Goal: Task Accomplishment & Management: Manage account settings

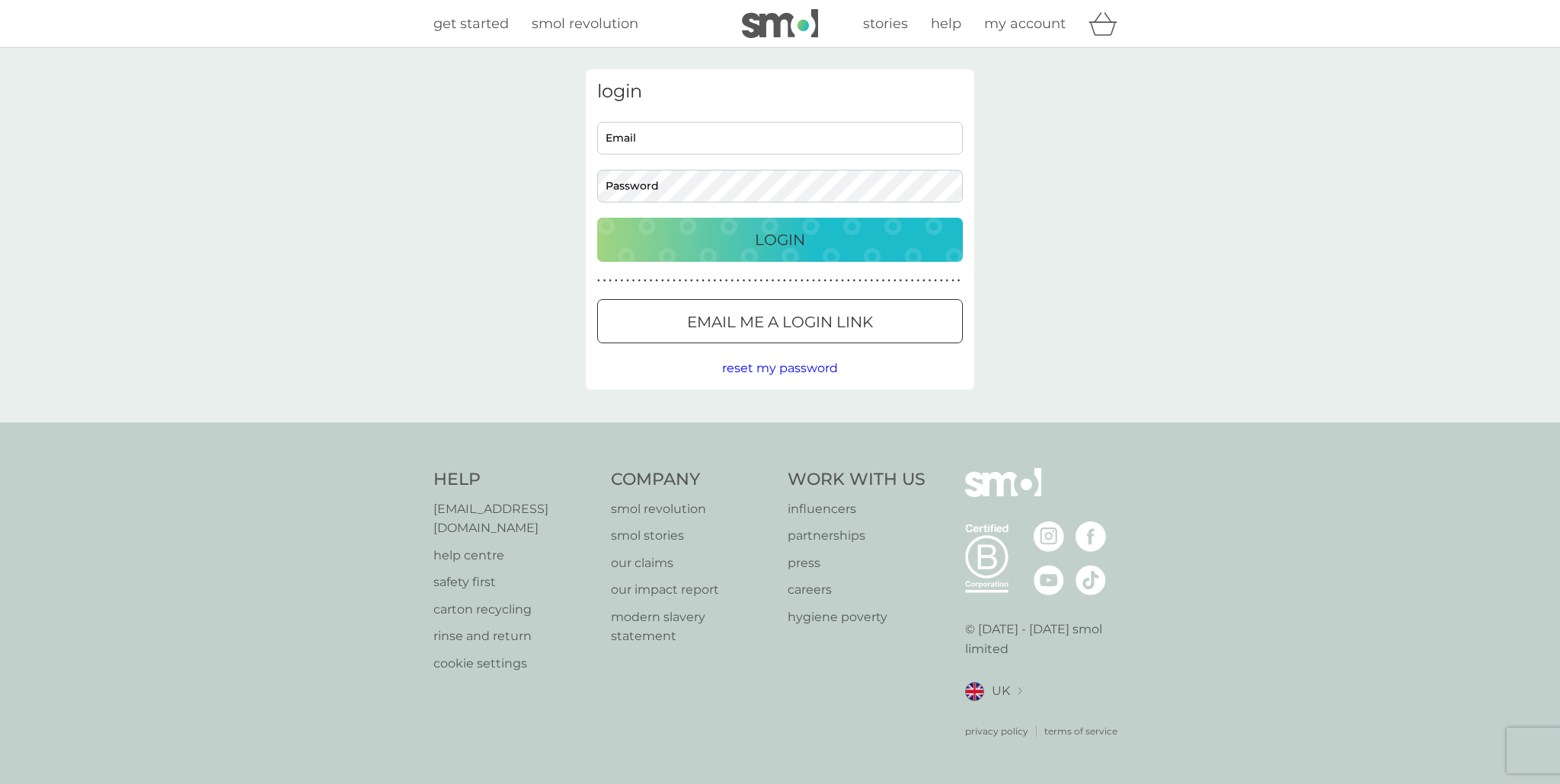
type input "[EMAIL_ADDRESS][DOMAIN_NAME]"
click at [839, 246] on div "Login" at bounding box center [780, 239] width 335 height 24
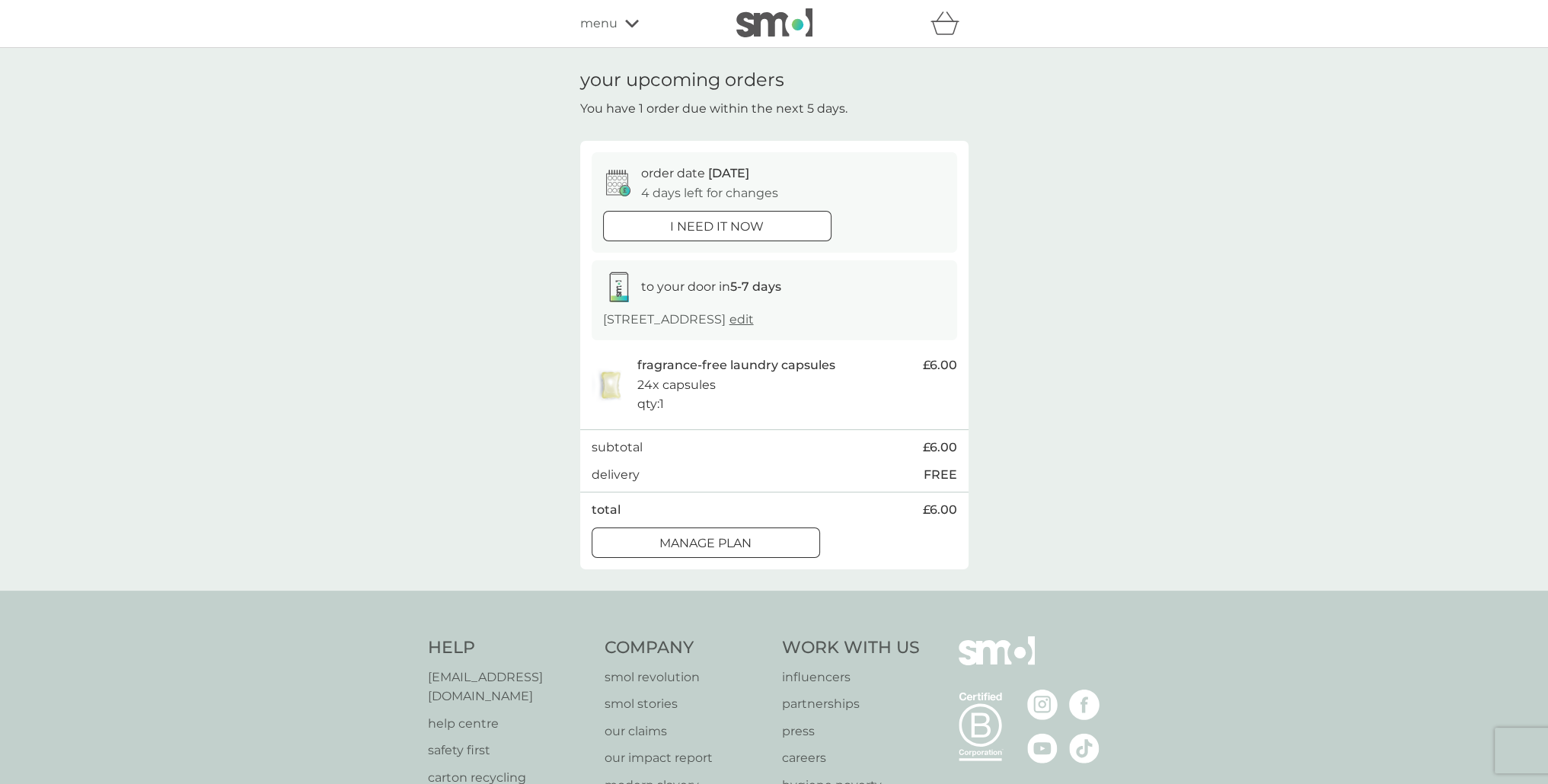
click at [608, 23] on span "menu" at bounding box center [598, 23] width 37 height 19
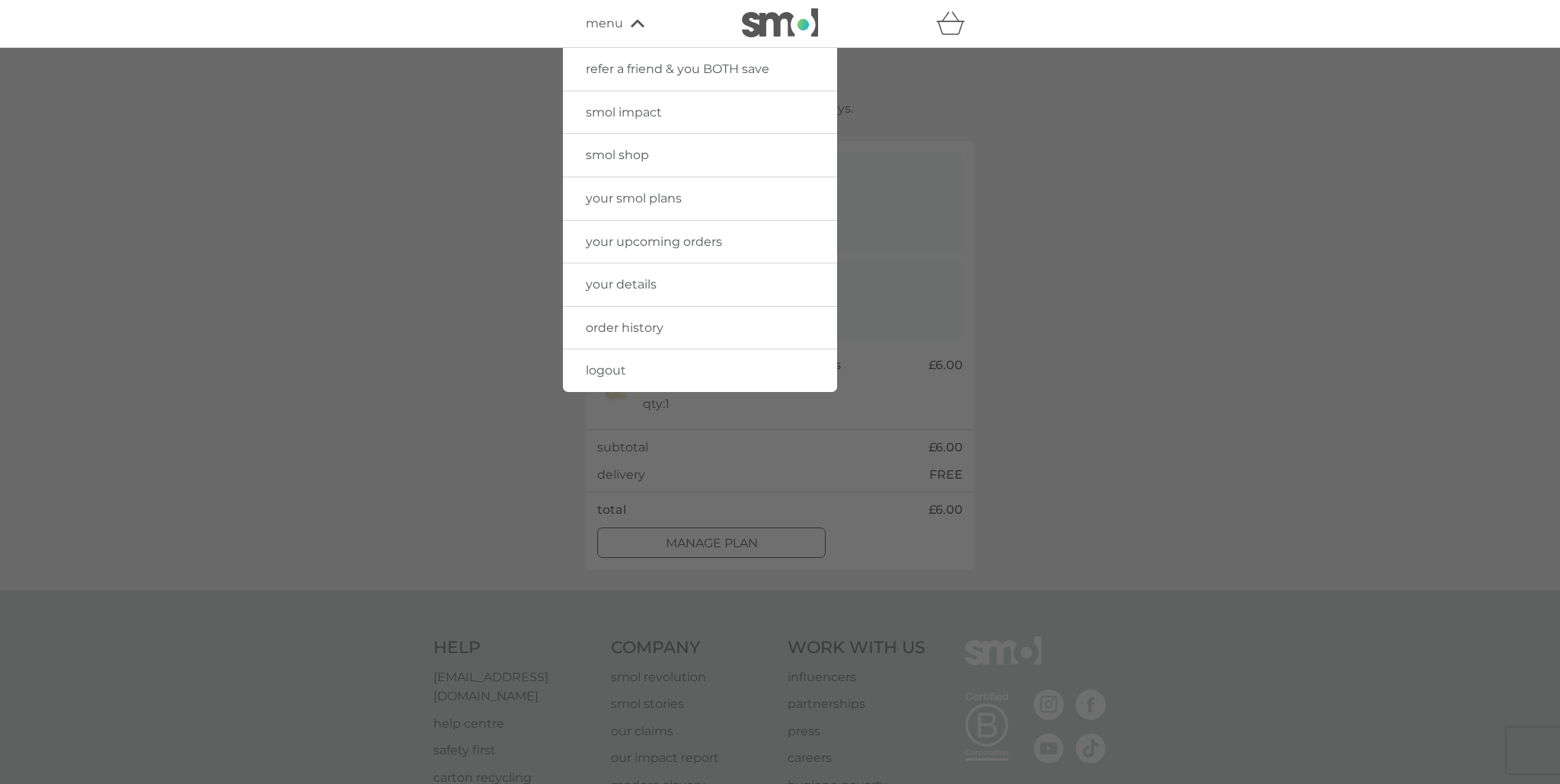
click at [670, 234] on span "your upcoming orders" at bounding box center [654, 241] width 136 height 15
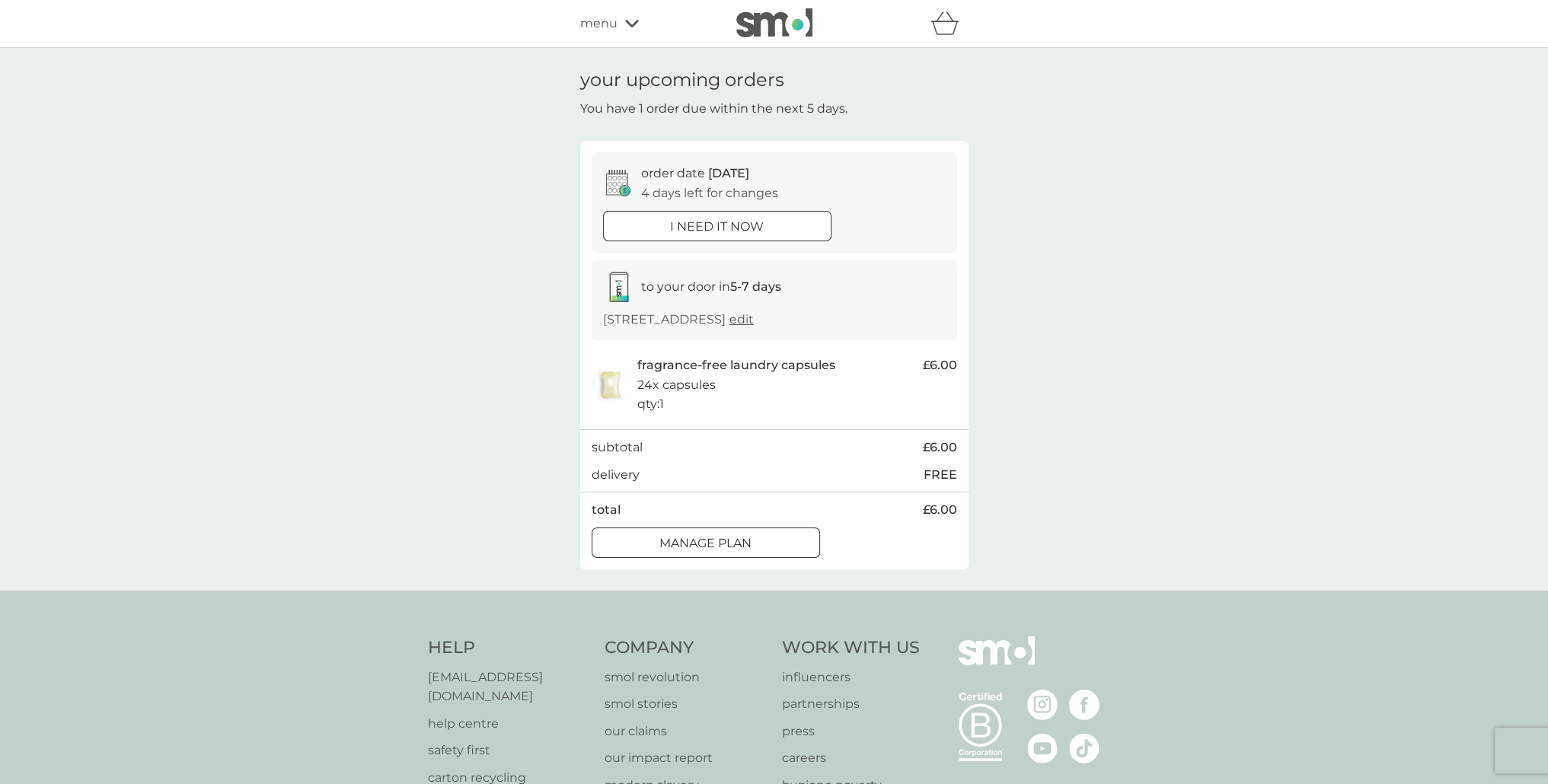
click at [749, 529] on button "Manage plan" at bounding box center [705, 542] width 229 height 30
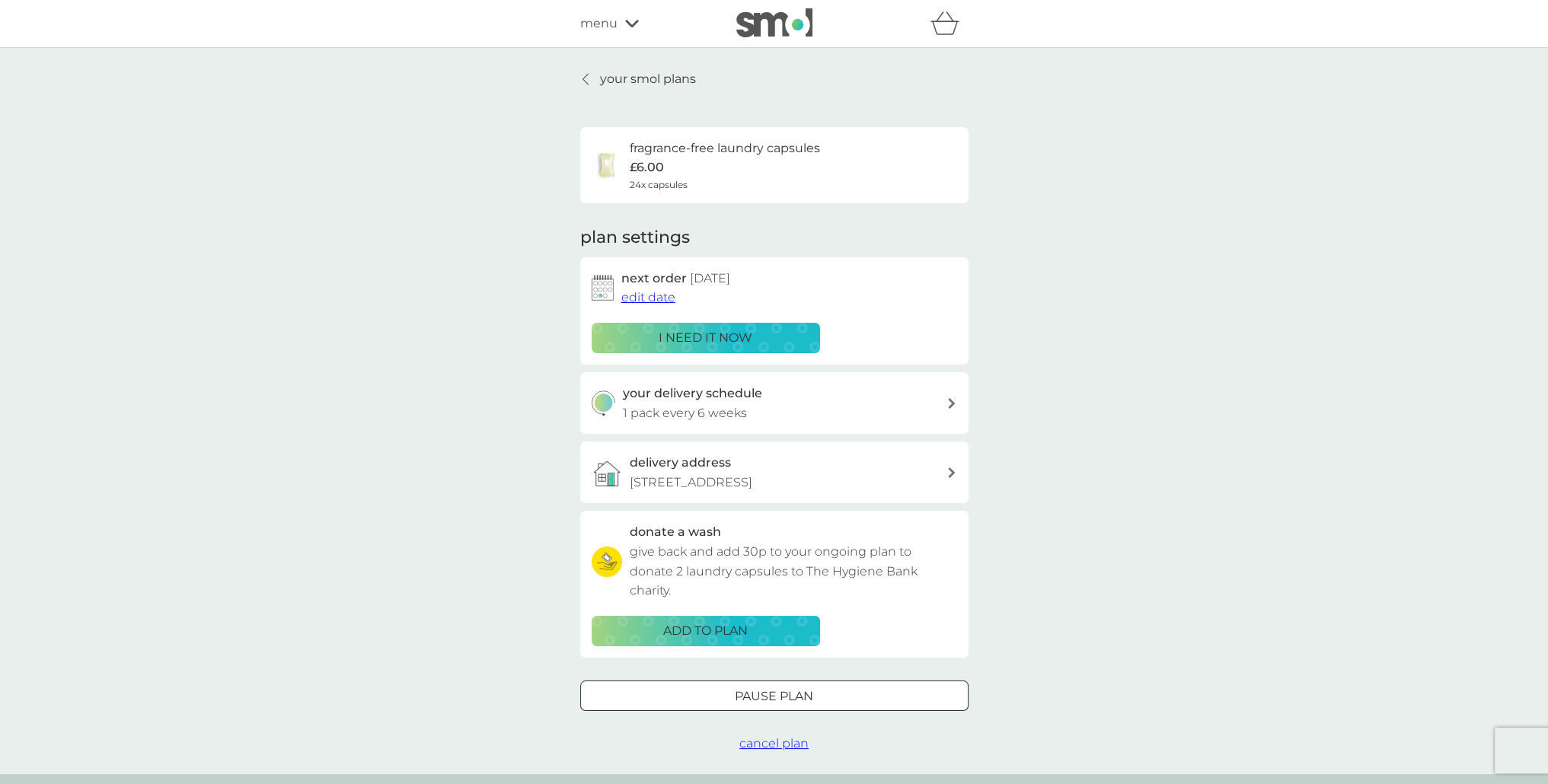
click at [853, 415] on div "your delivery schedule 1 pack every 6 weeks" at bounding box center [784, 404] width 324 height 39
select select "42"
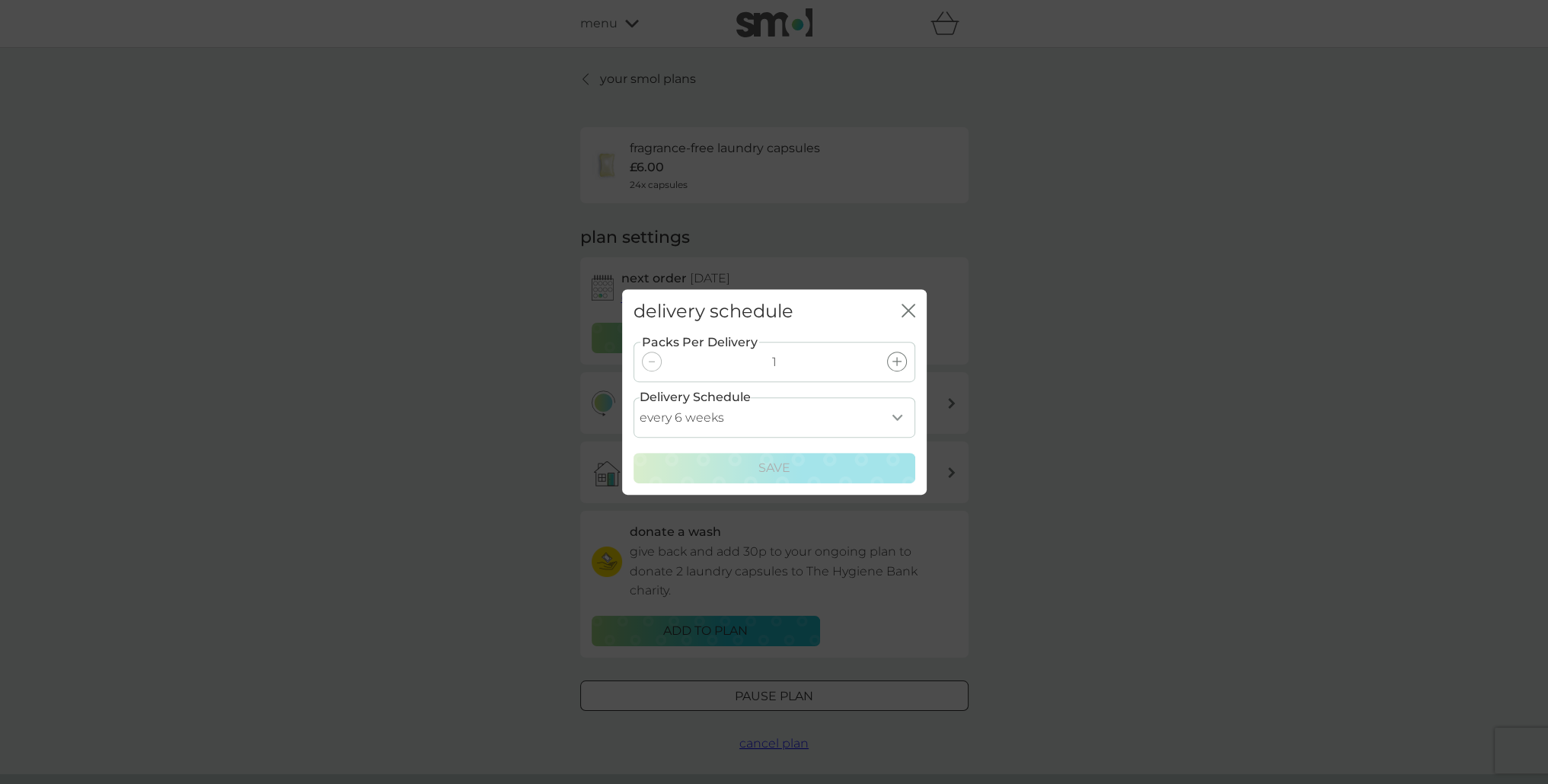
click at [915, 312] on div "delivery schedule close" at bounding box center [774, 311] width 305 height 45
click at [899, 315] on div "delivery schedule close" at bounding box center [774, 311] width 305 height 45
click at [911, 311] on icon "close" at bounding box center [909, 310] width 14 height 14
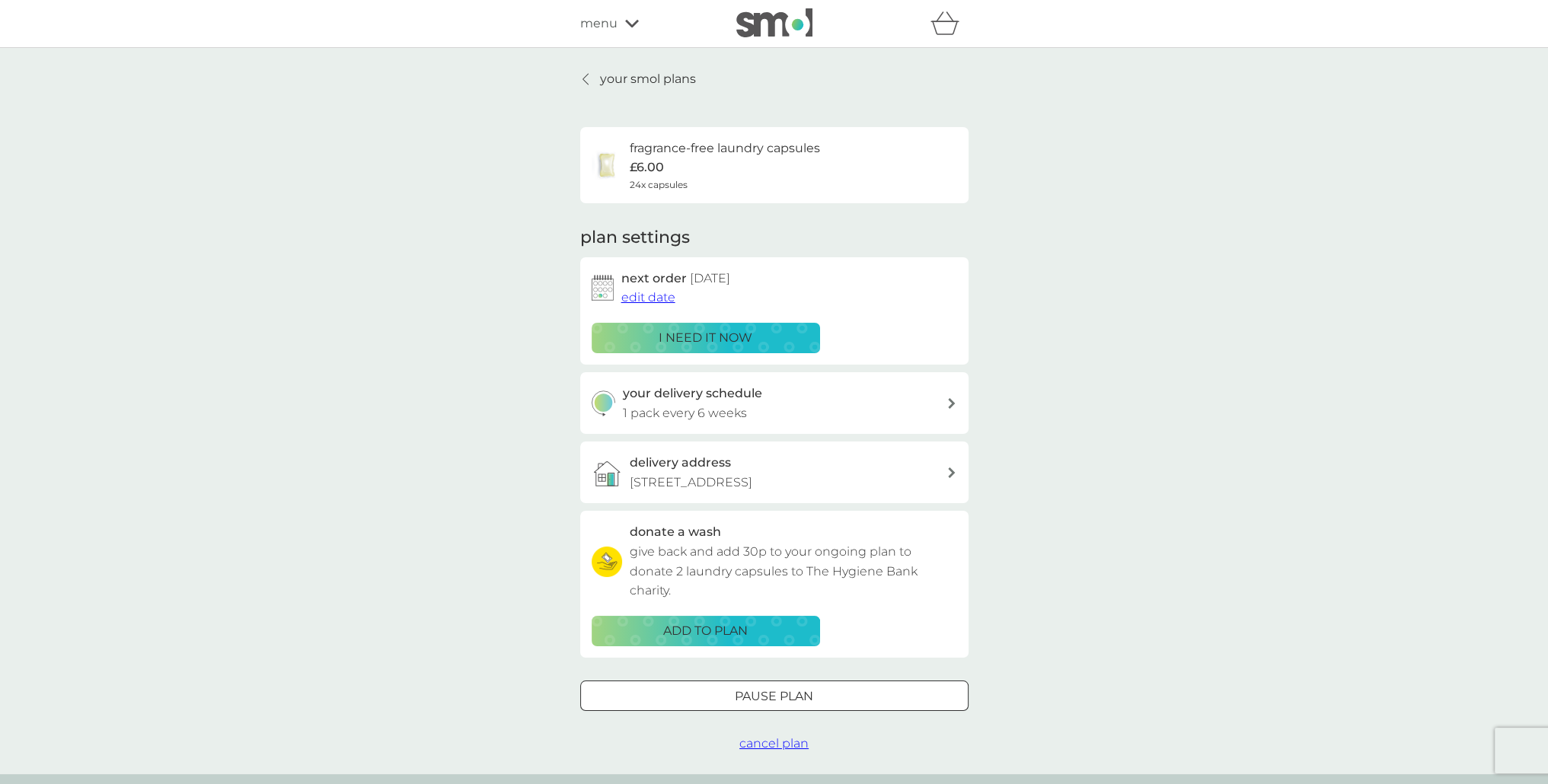
click at [630, 295] on span "edit date" at bounding box center [649, 297] width 54 height 15
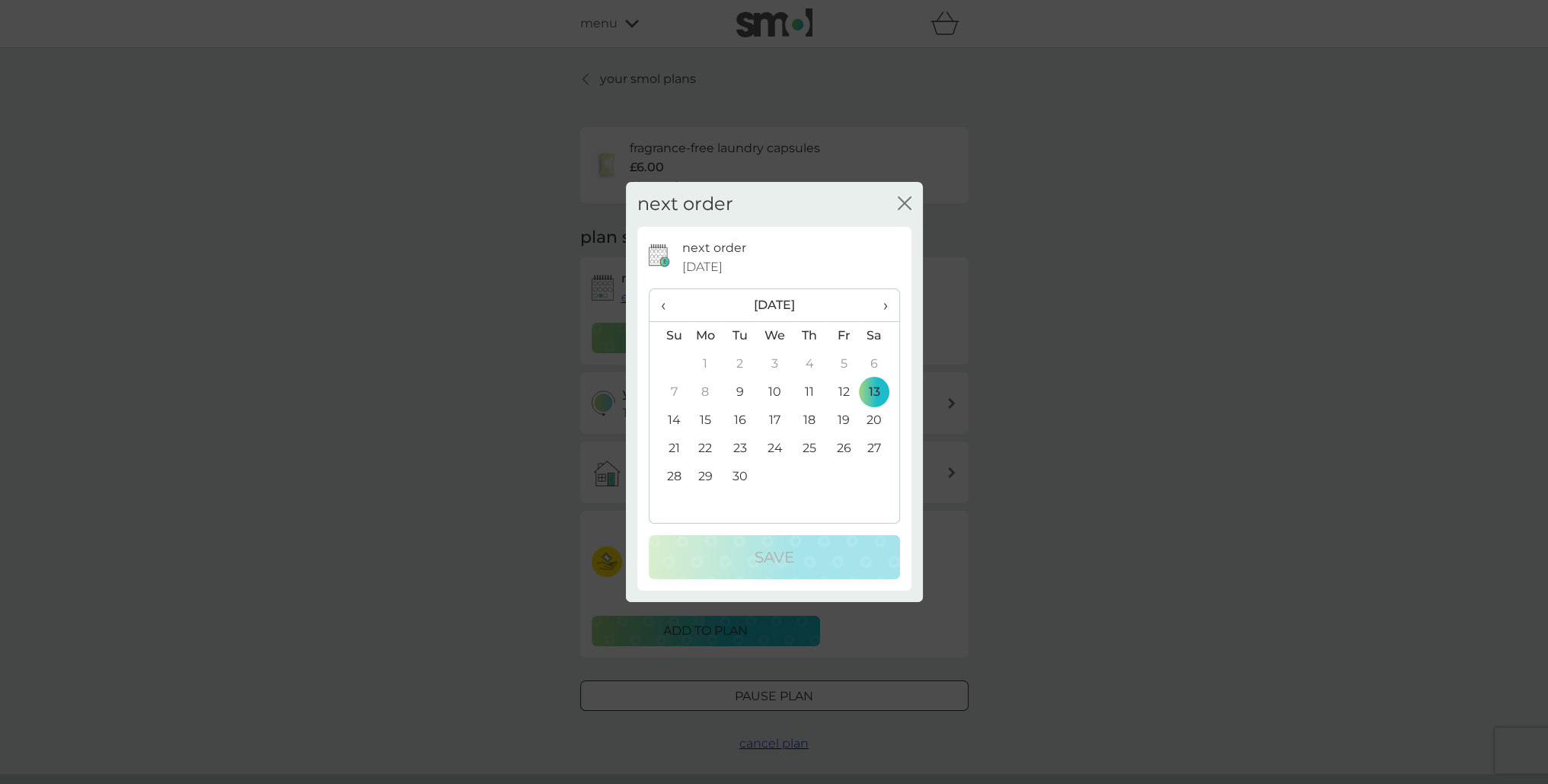
click at [896, 300] on th "›" at bounding box center [880, 305] width 38 height 33
click at [706, 446] on td "20" at bounding box center [706, 448] width 35 height 28
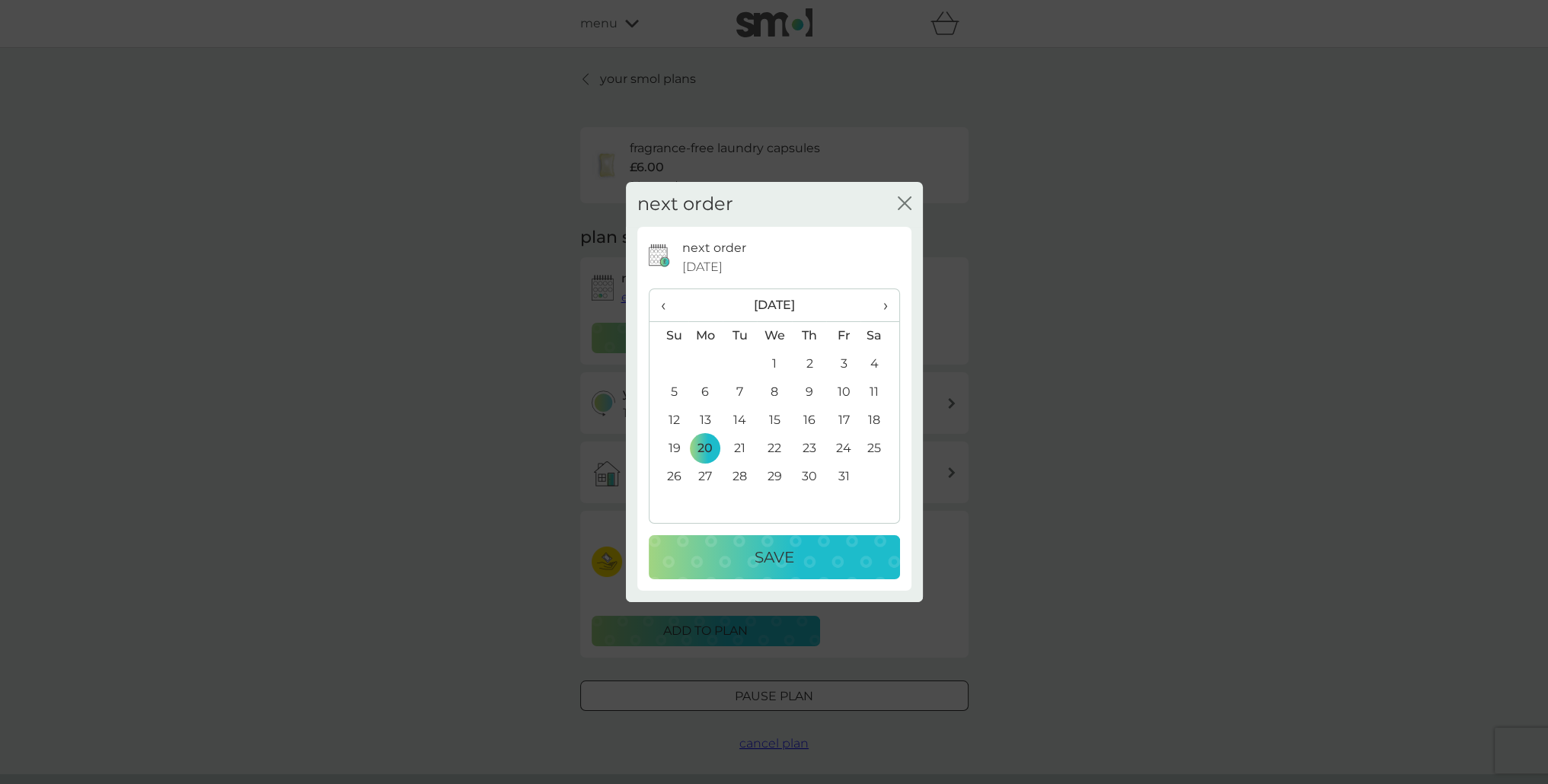
click at [771, 549] on p "Save" at bounding box center [774, 556] width 40 height 24
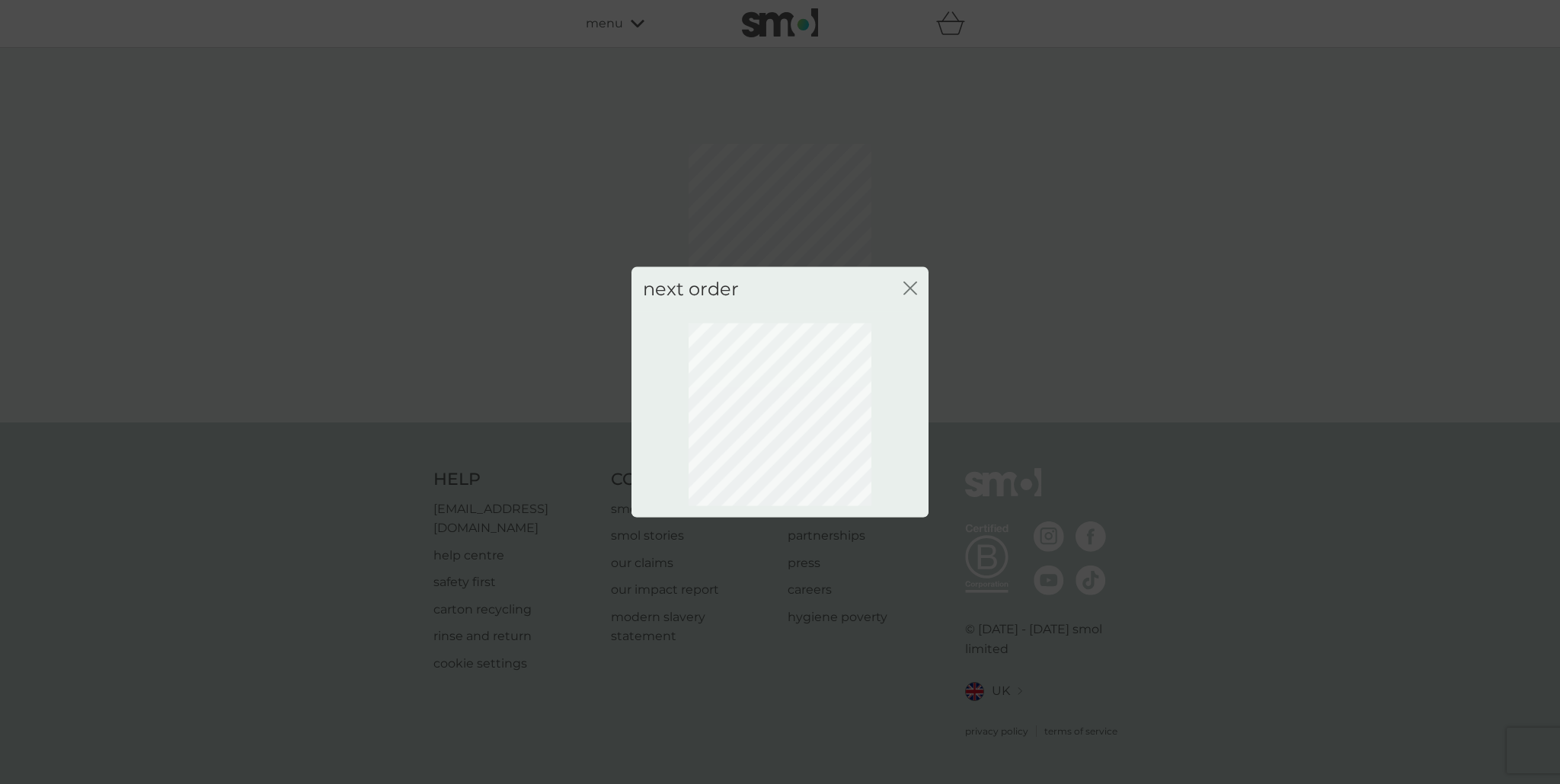
click at [1023, 398] on div "next order close" at bounding box center [780, 392] width 1560 height 784
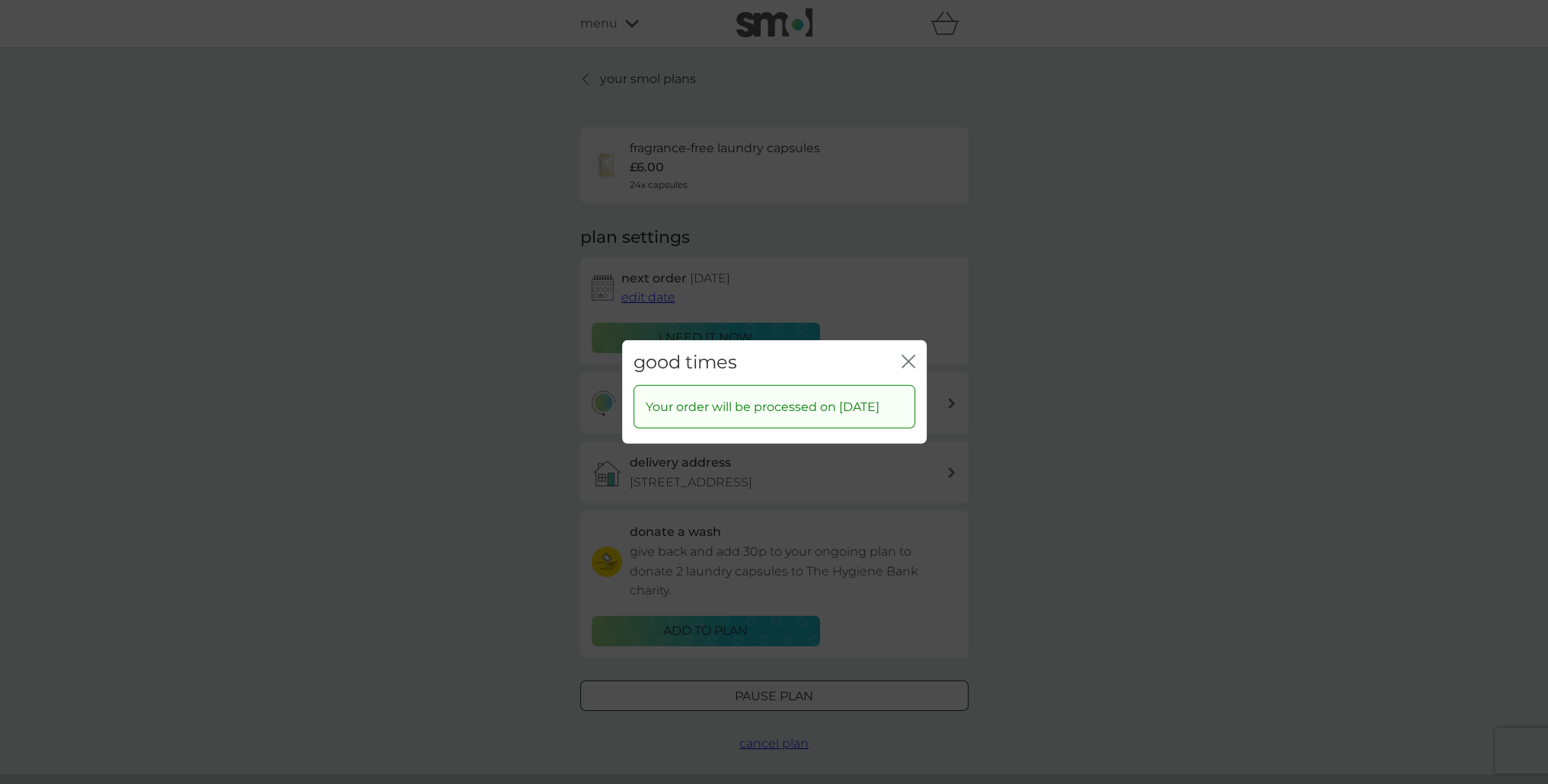
click at [908, 355] on icon "close" at bounding box center [909, 362] width 14 height 14
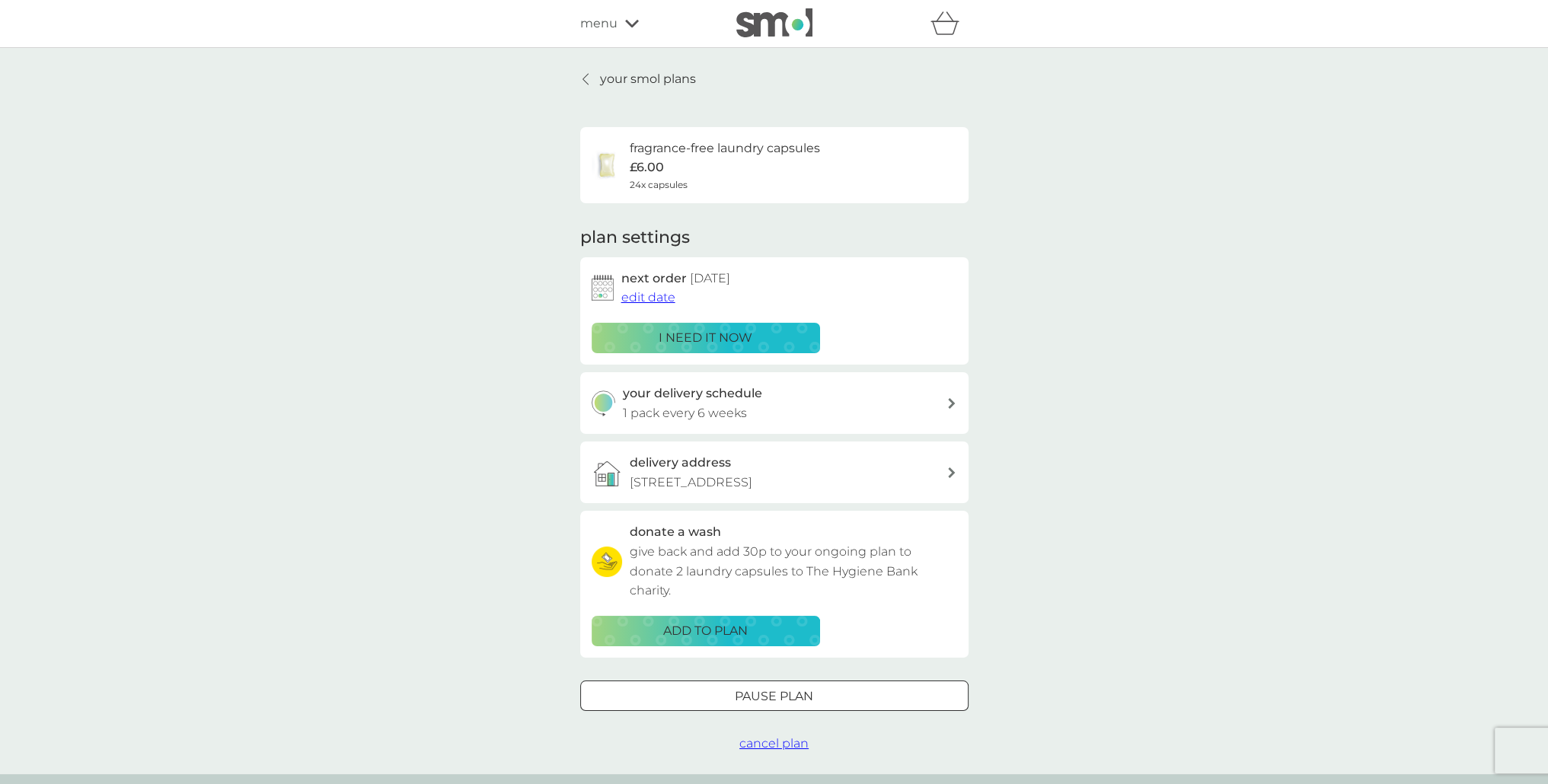
click at [657, 75] on p "your smol plans" at bounding box center [648, 79] width 96 height 19
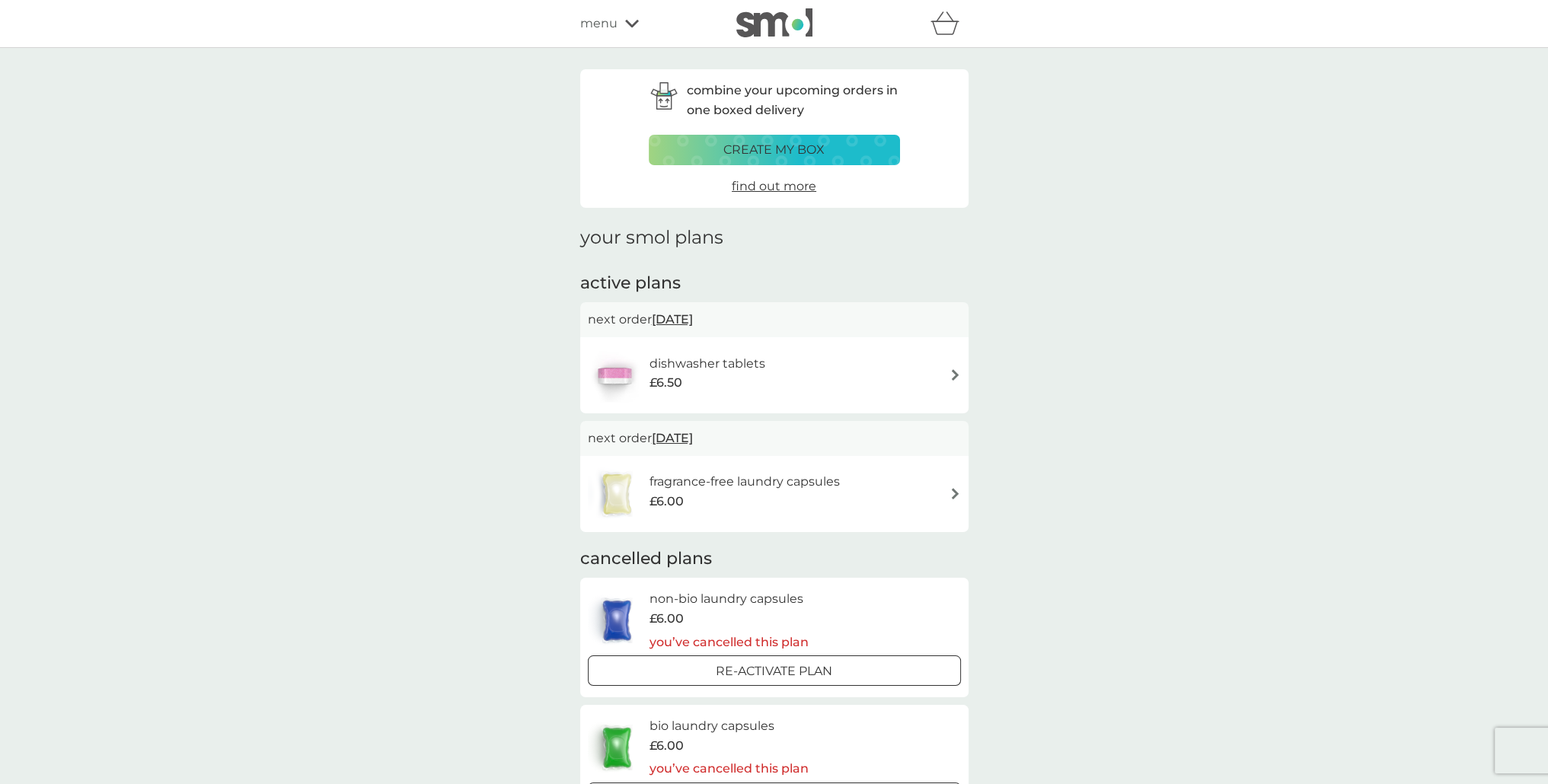
click at [630, 23] on icon at bounding box center [632, 23] width 14 height 9
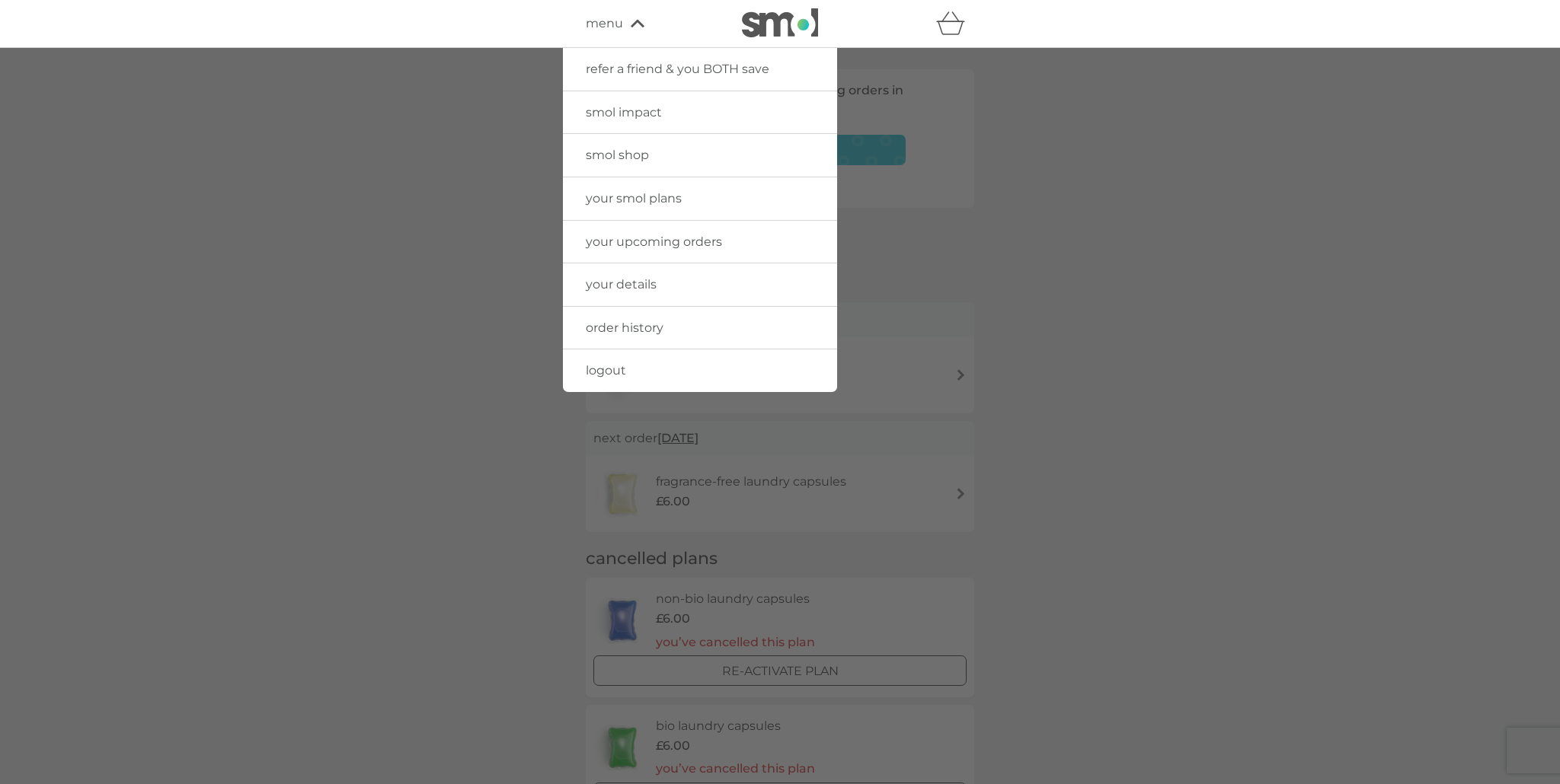
click at [629, 289] on span "your details" at bounding box center [621, 284] width 71 height 15
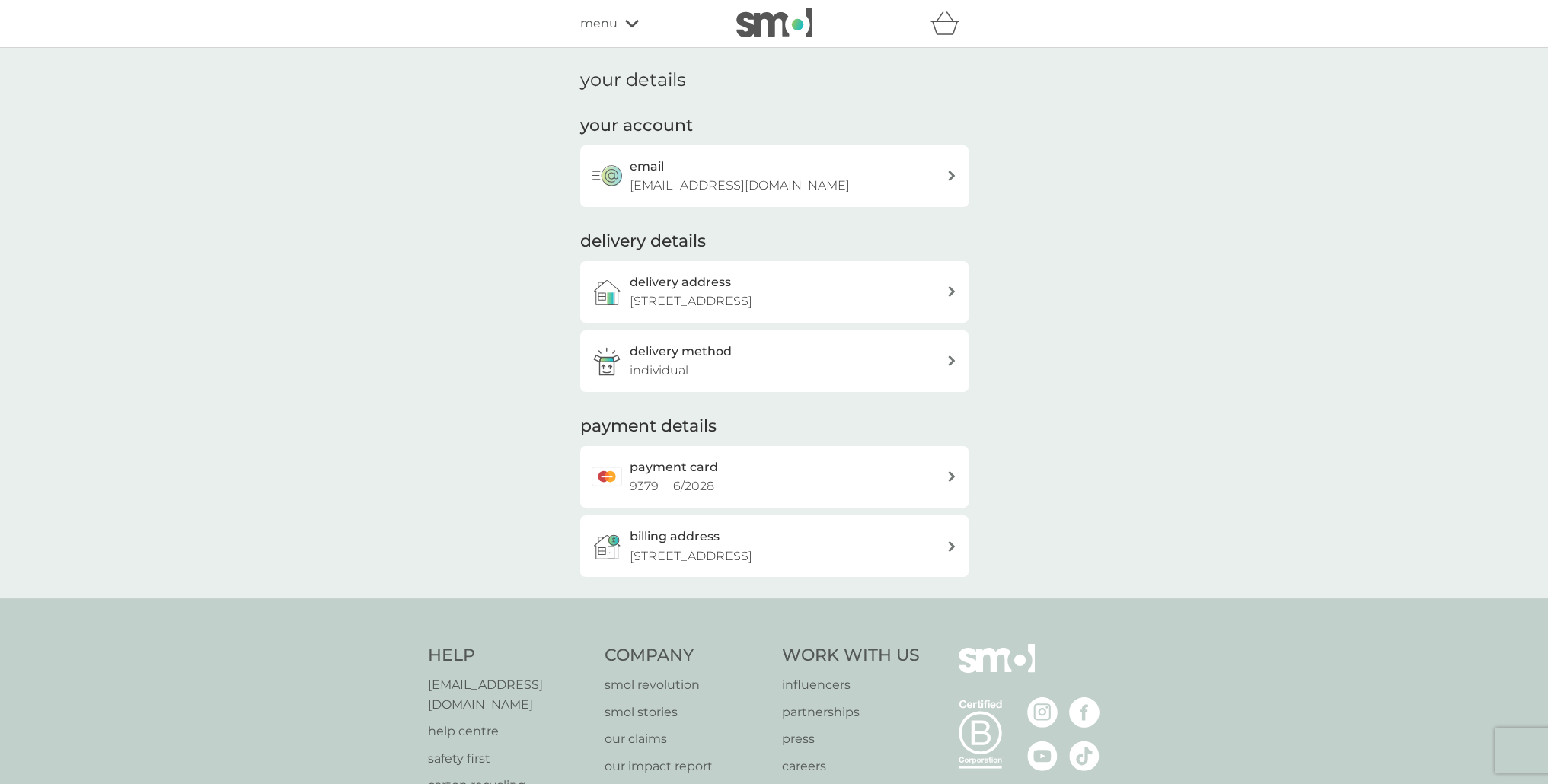
click at [736, 289] on div "delivery address 19 St Boswells Terrace, Dundee, DD3 9PU" at bounding box center [788, 292] width 317 height 39
click at [741, 282] on div "delivery address 19 St Boswells Terrace, Dundee, DD3 9PU" at bounding box center [788, 292] width 317 height 39
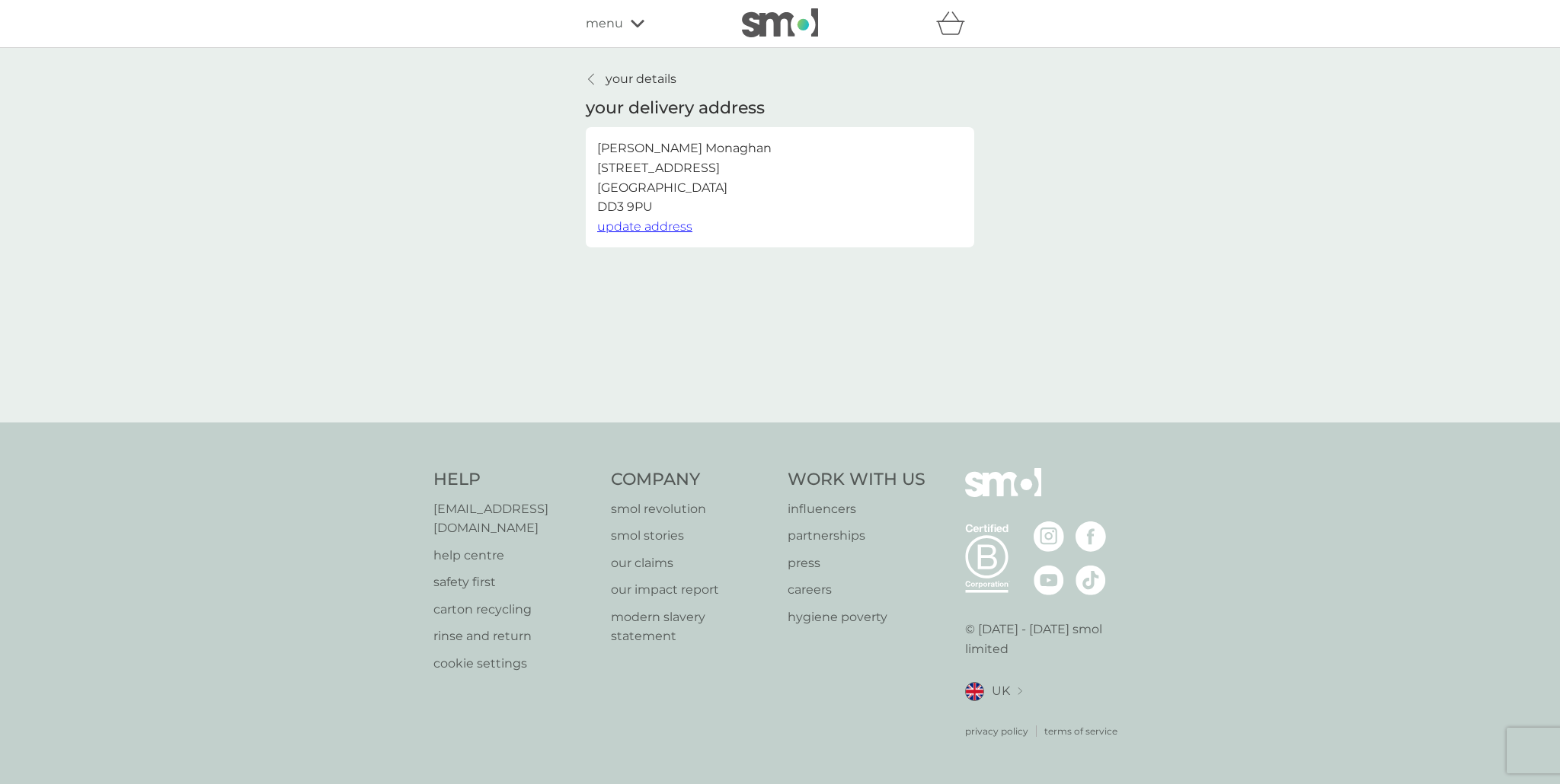
click at [670, 219] on button "update address" at bounding box center [645, 227] width 95 height 19
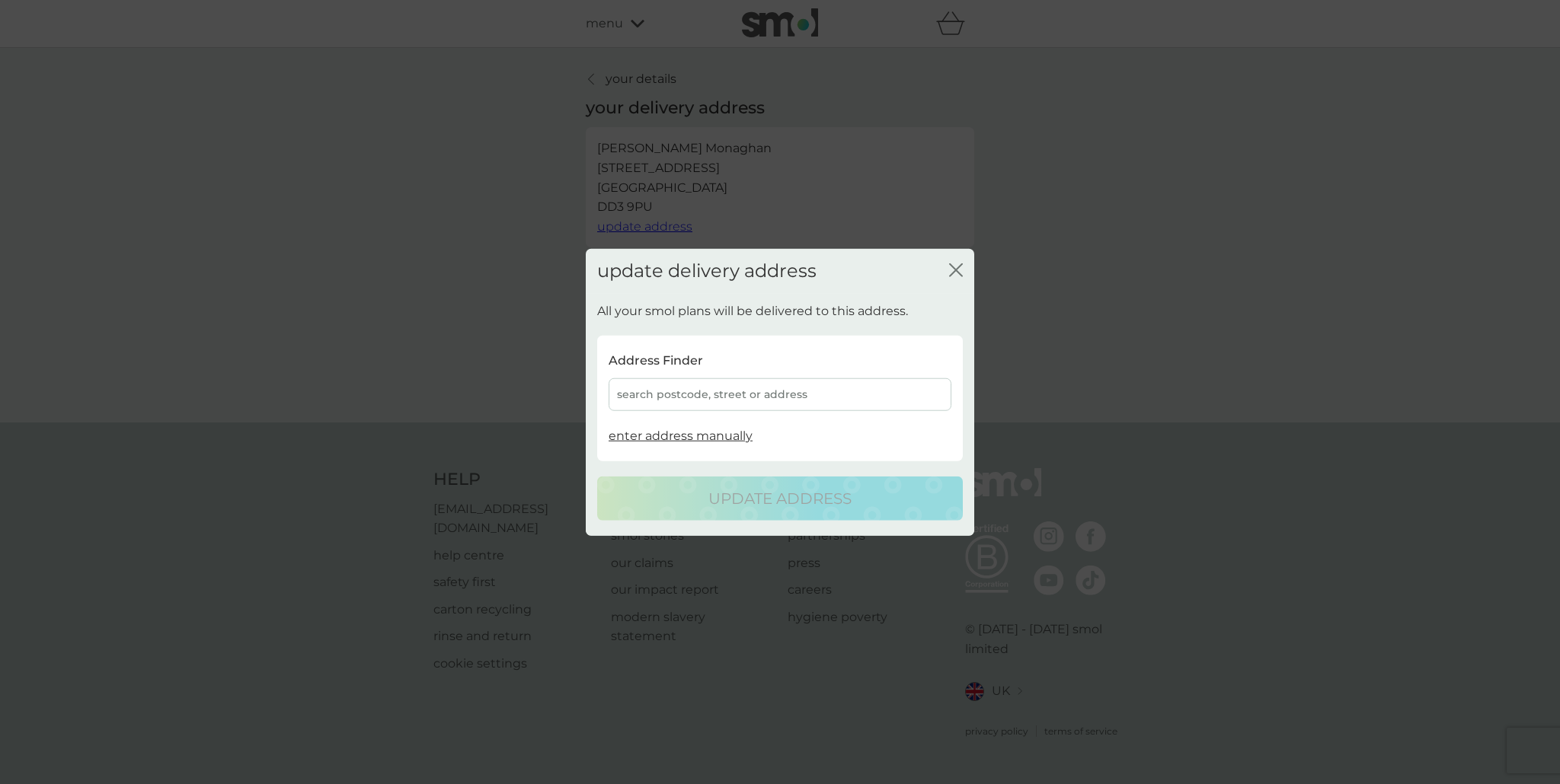
click at [867, 400] on div "search postcode, street or address" at bounding box center [780, 395] width 343 height 33
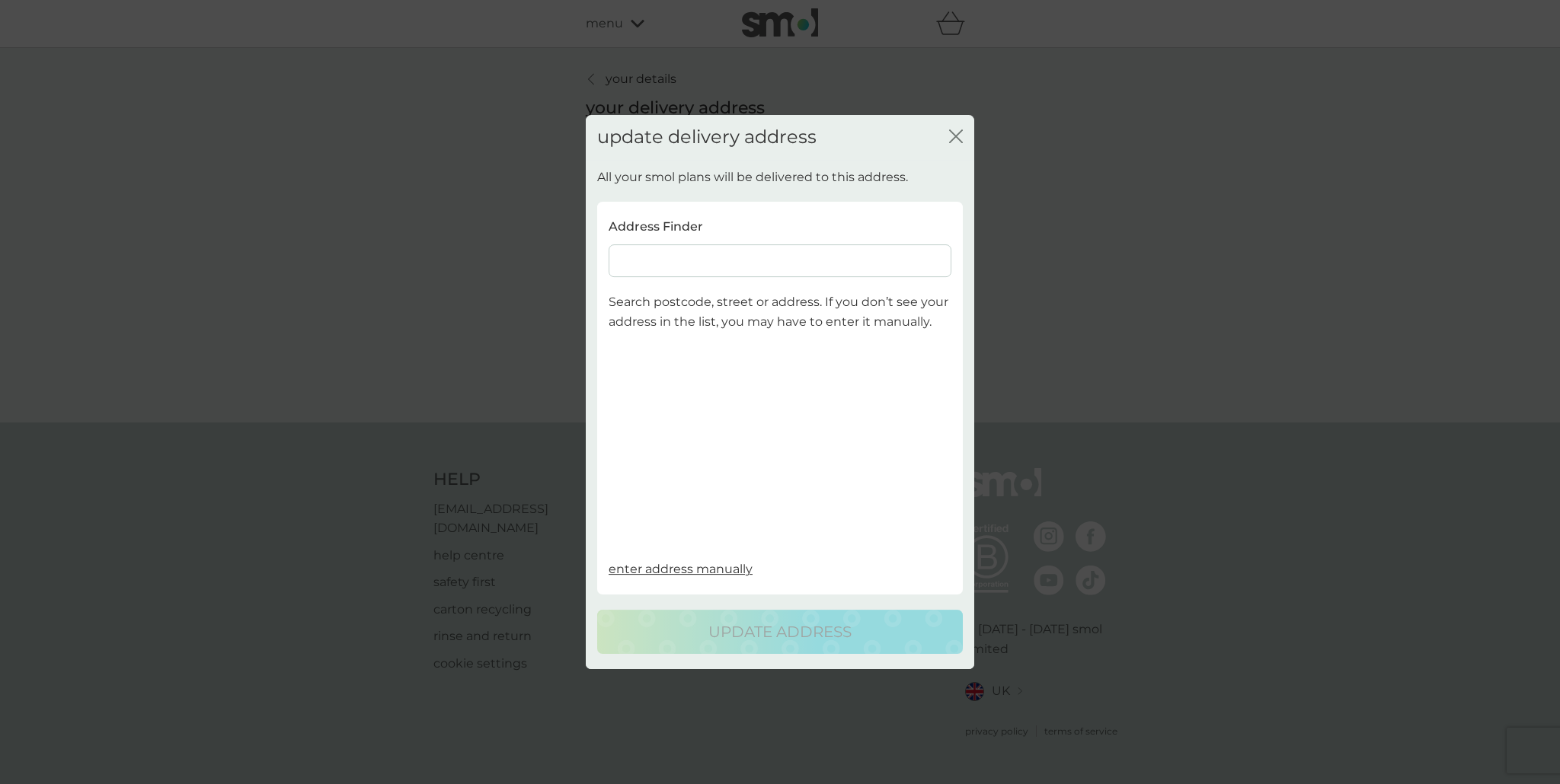
click at [666, 268] on input at bounding box center [780, 261] width 343 height 33
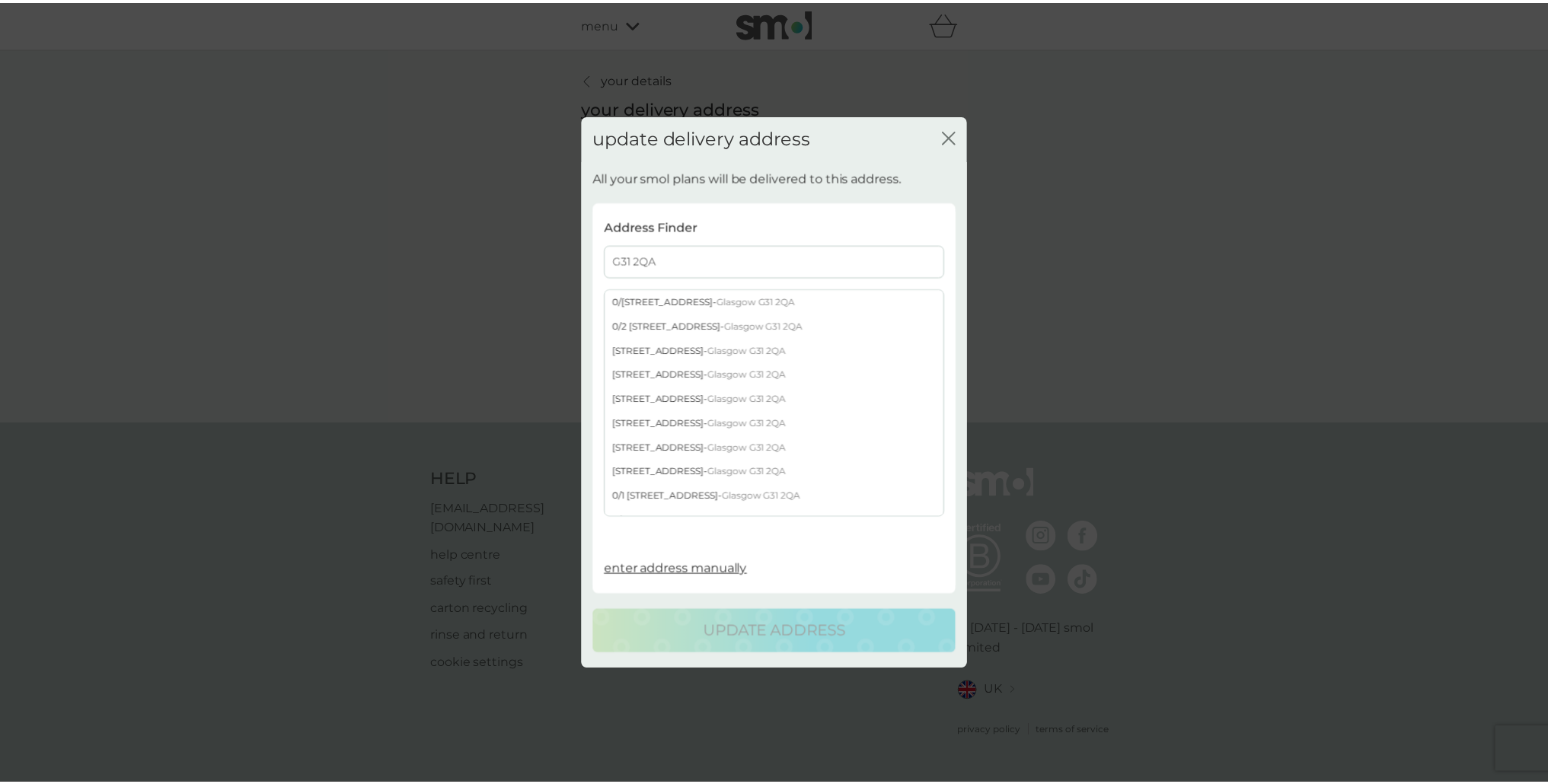
scroll to position [457, 0]
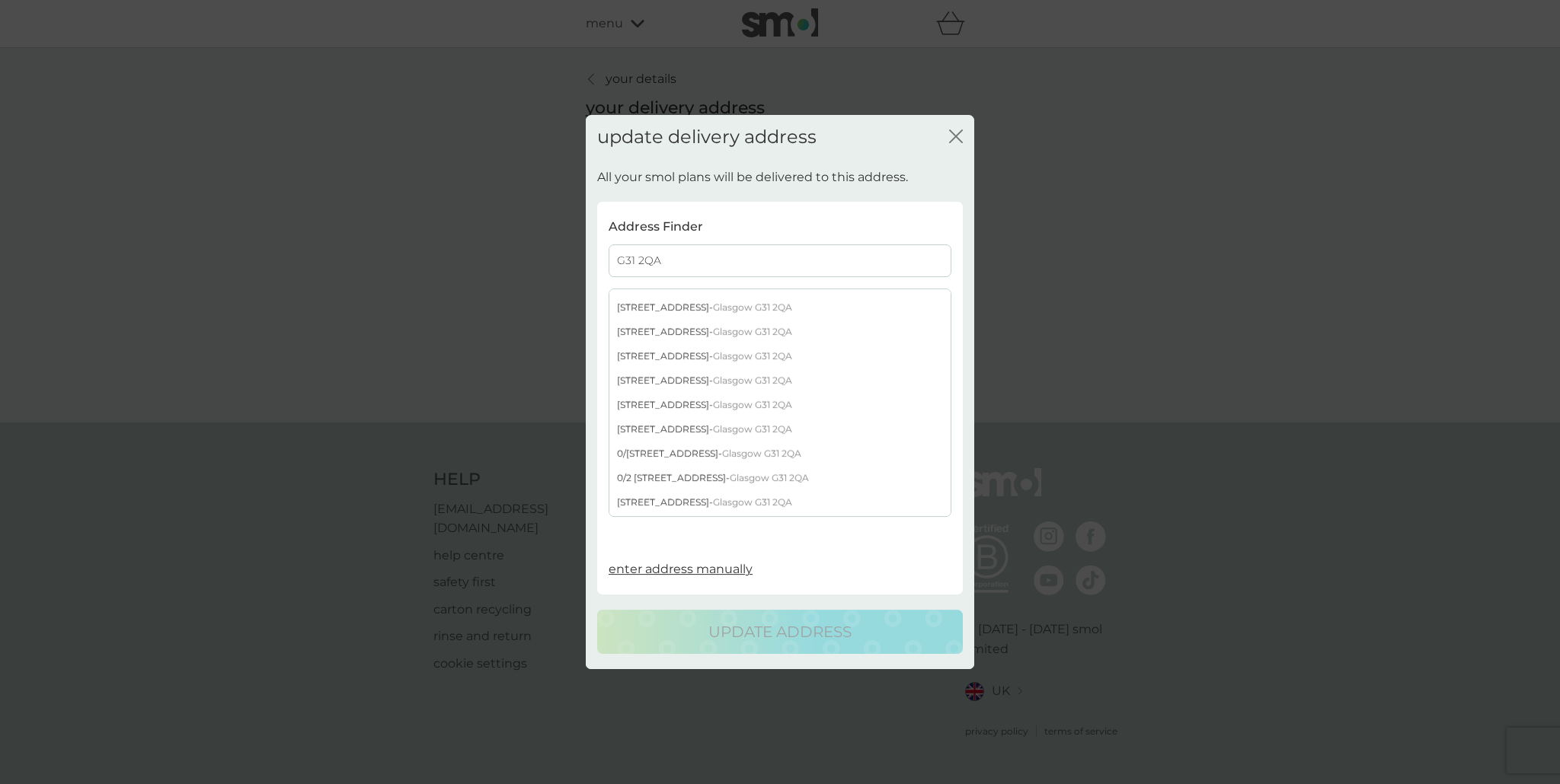
type input "G31 2QA"
click at [701, 410] on div "3/1 133 Onslow Drive - Glasgow G31 2QA" at bounding box center [780, 405] width 342 height 24
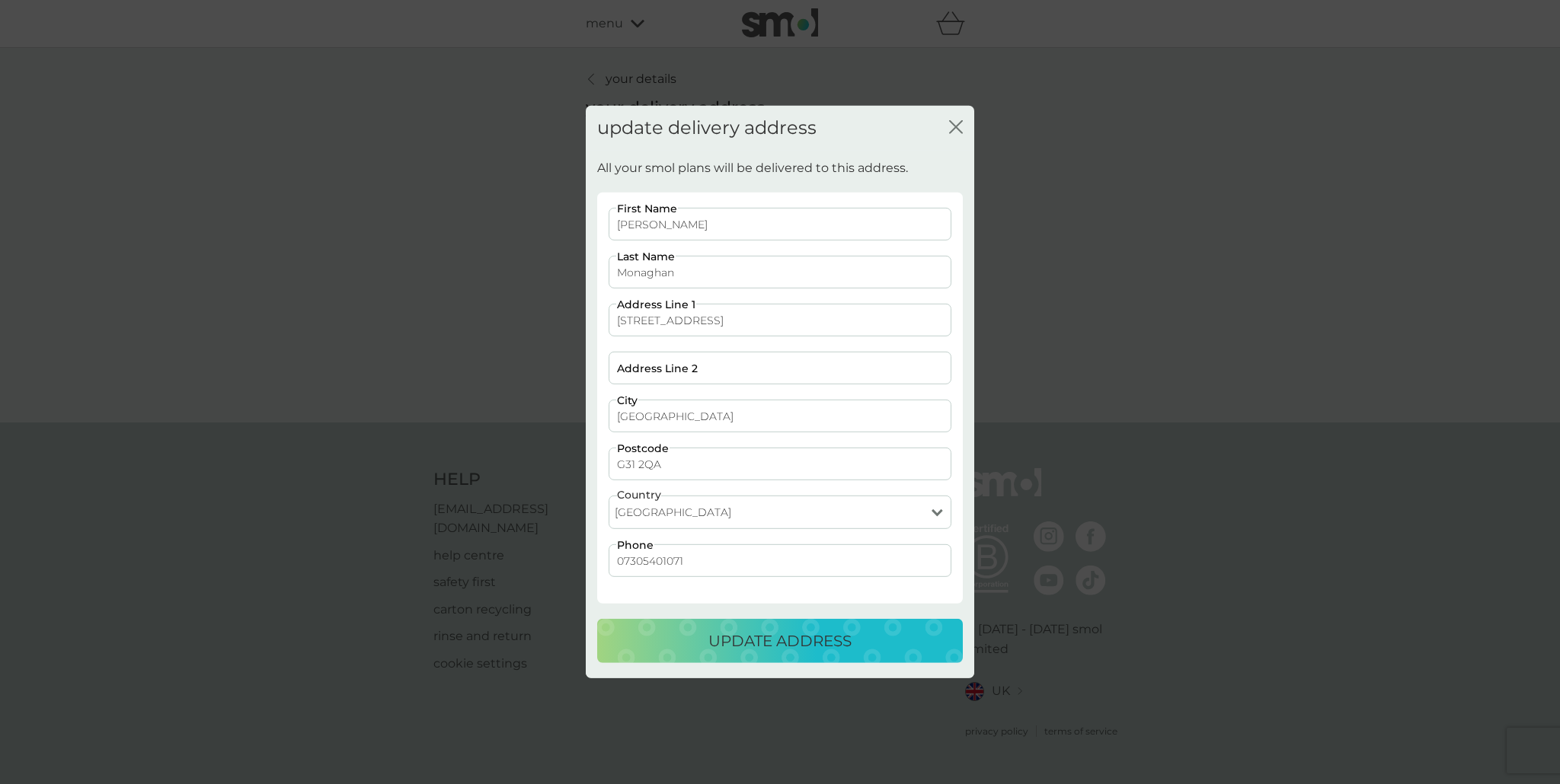
click at [801, 639] on p "update address" at bounding box center [780, 641] width 143 height 24
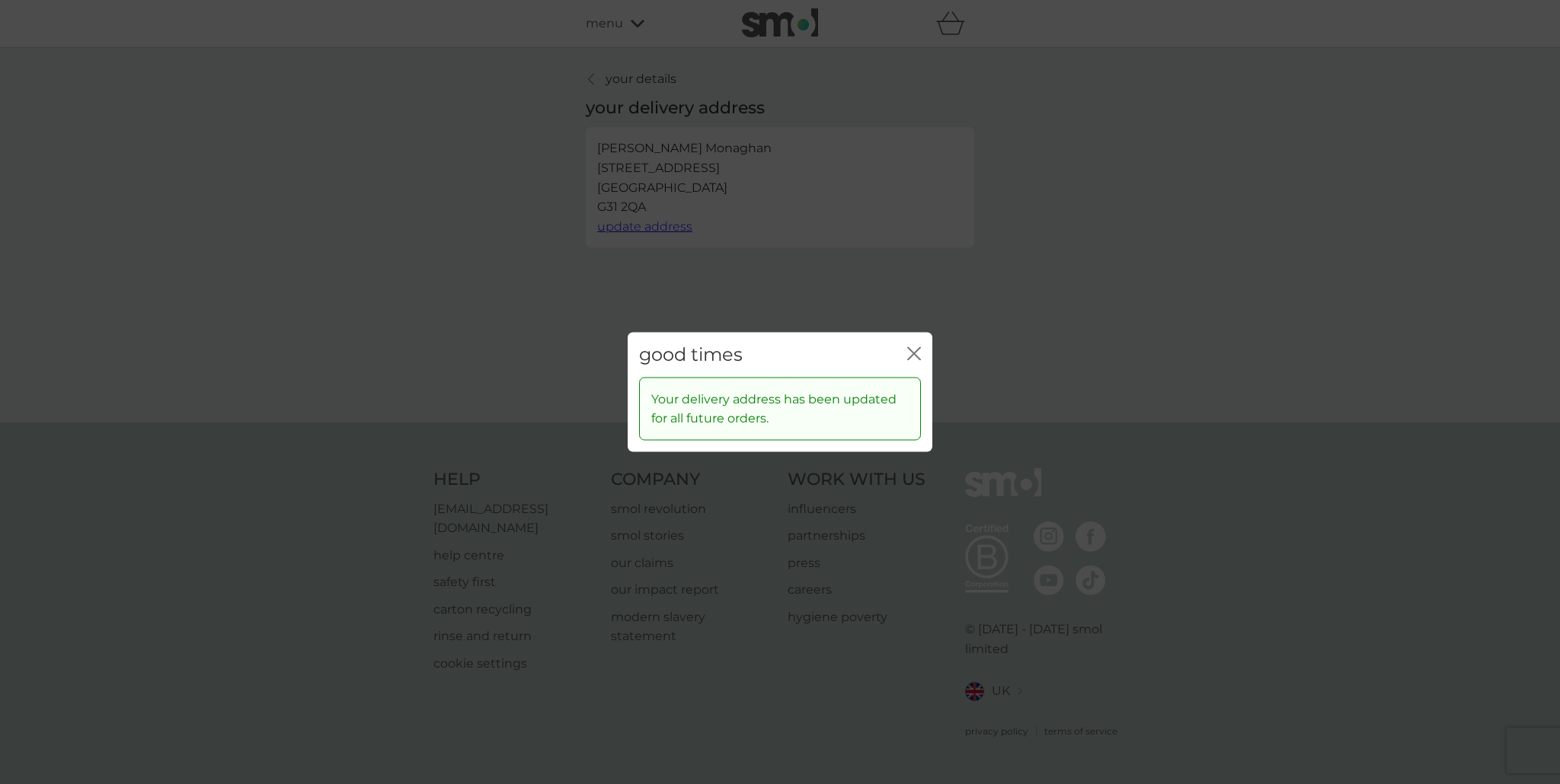
click at [335, 273] on div "good times close Your delivery address has been updated for all future orders." at bounding box center [780, 392] width 1560 height 784
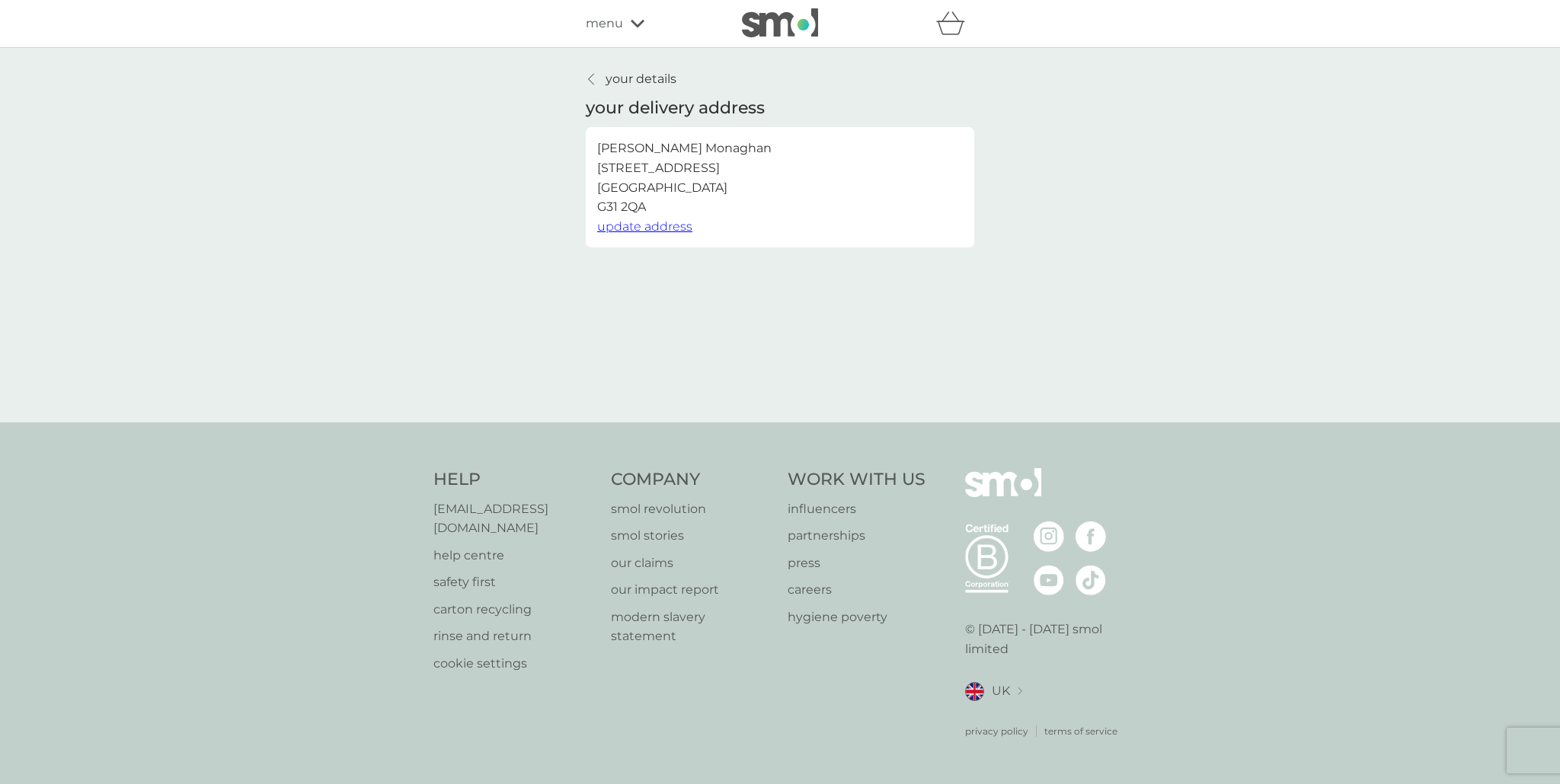
click at [594, 85] on link "your details" at bounding box center [631, 79] width 91 height 19
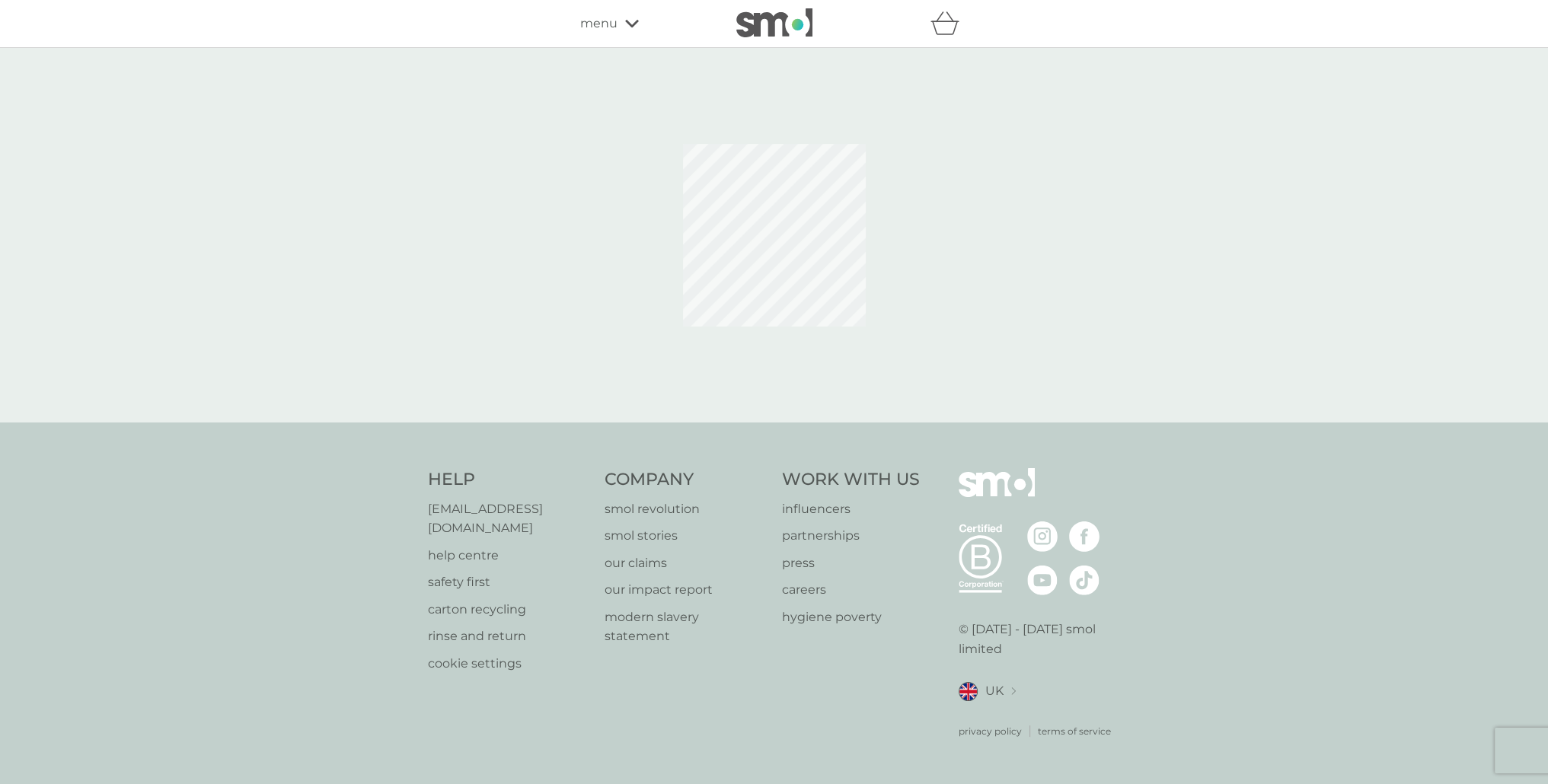
click at [599, 30] on span "menu" at bounding box center [598, 23] width 37 height 19
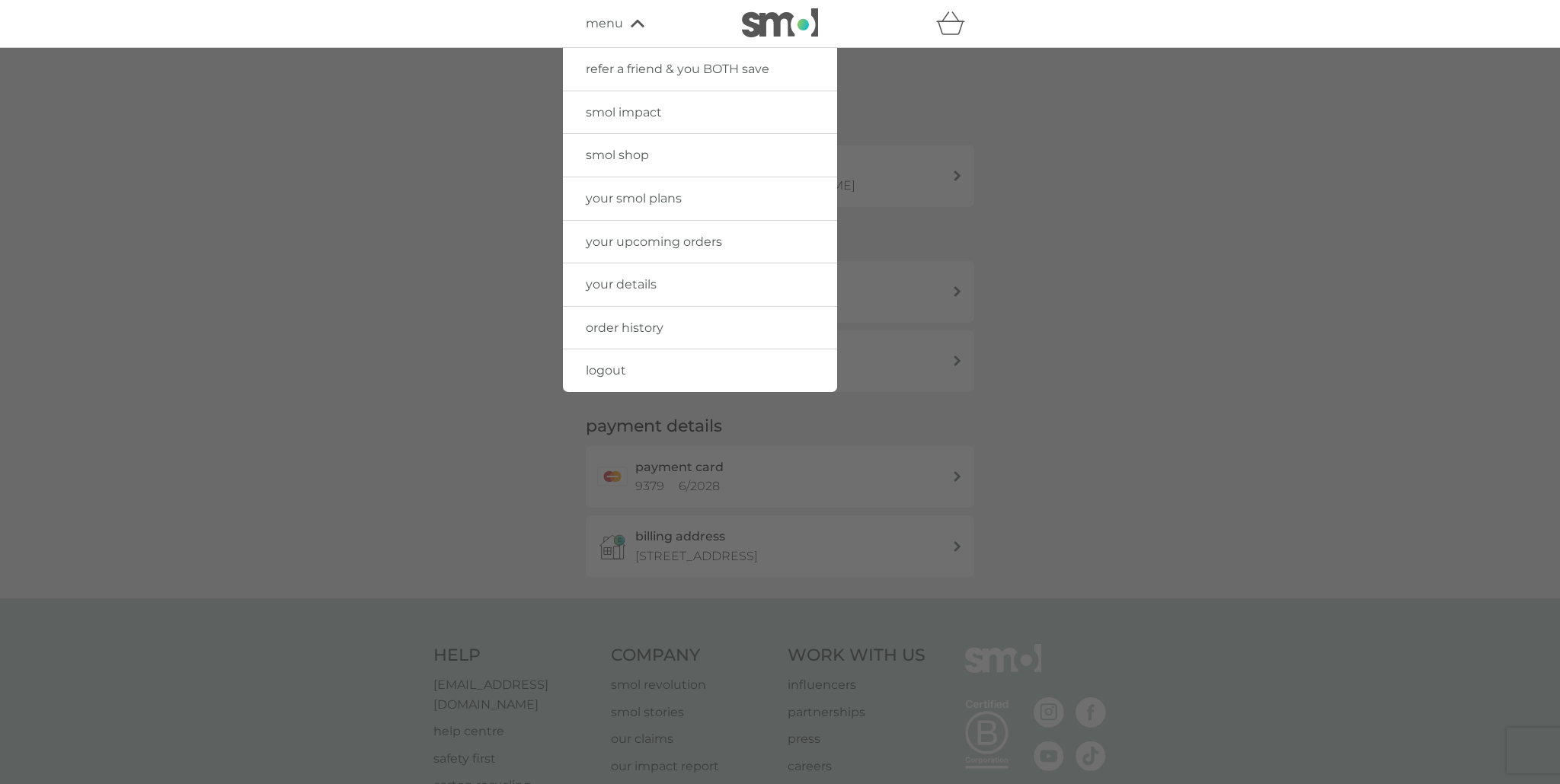
click at [347, 354] on div at bounding box center [780, 440] width 1560 height 784
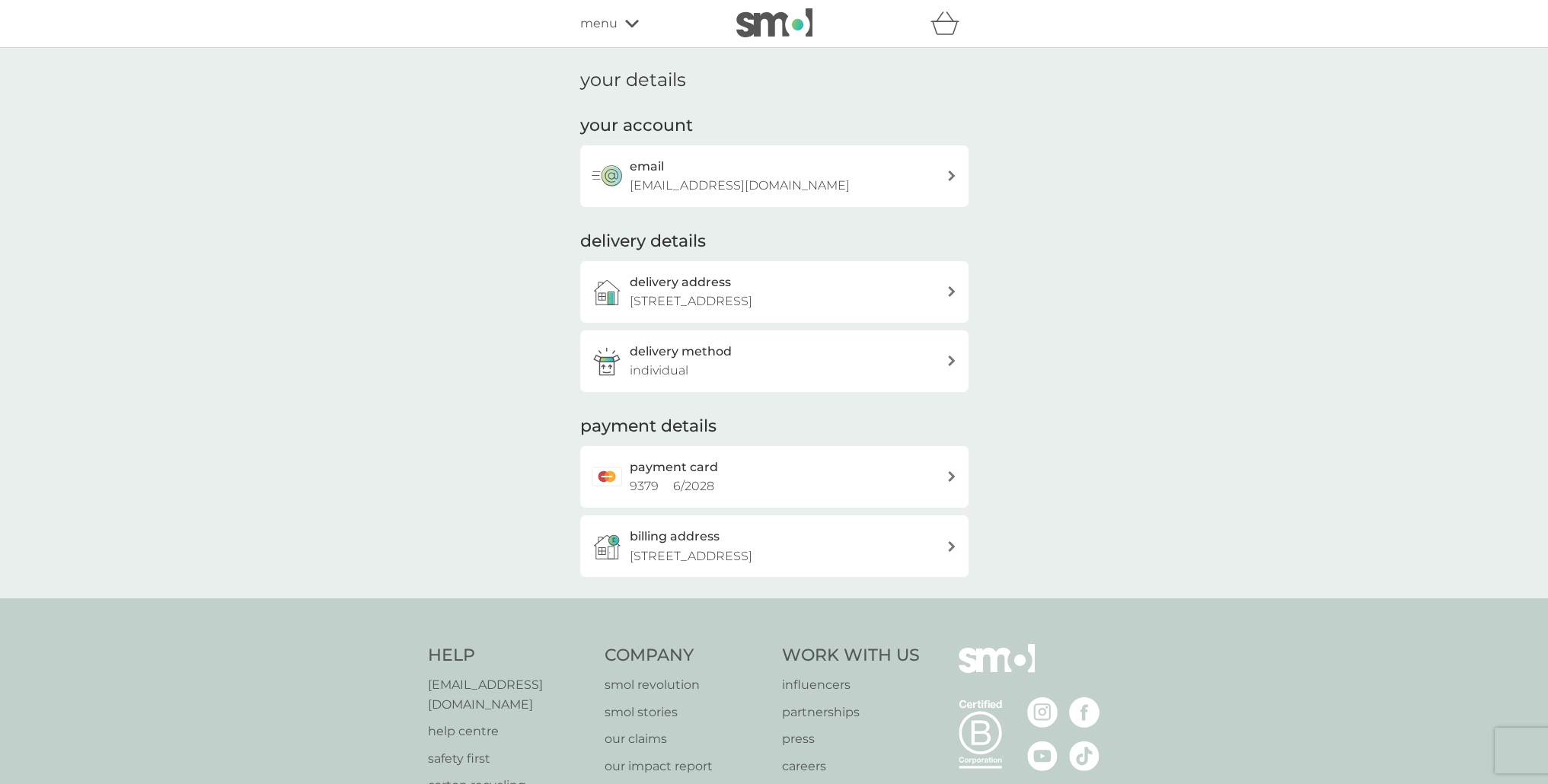
click at [721, 538] on div "billing address 19 St Boswells Terrace, Dundee, DD3 9PU" at bounding box center [788, 547] width 317 height 39
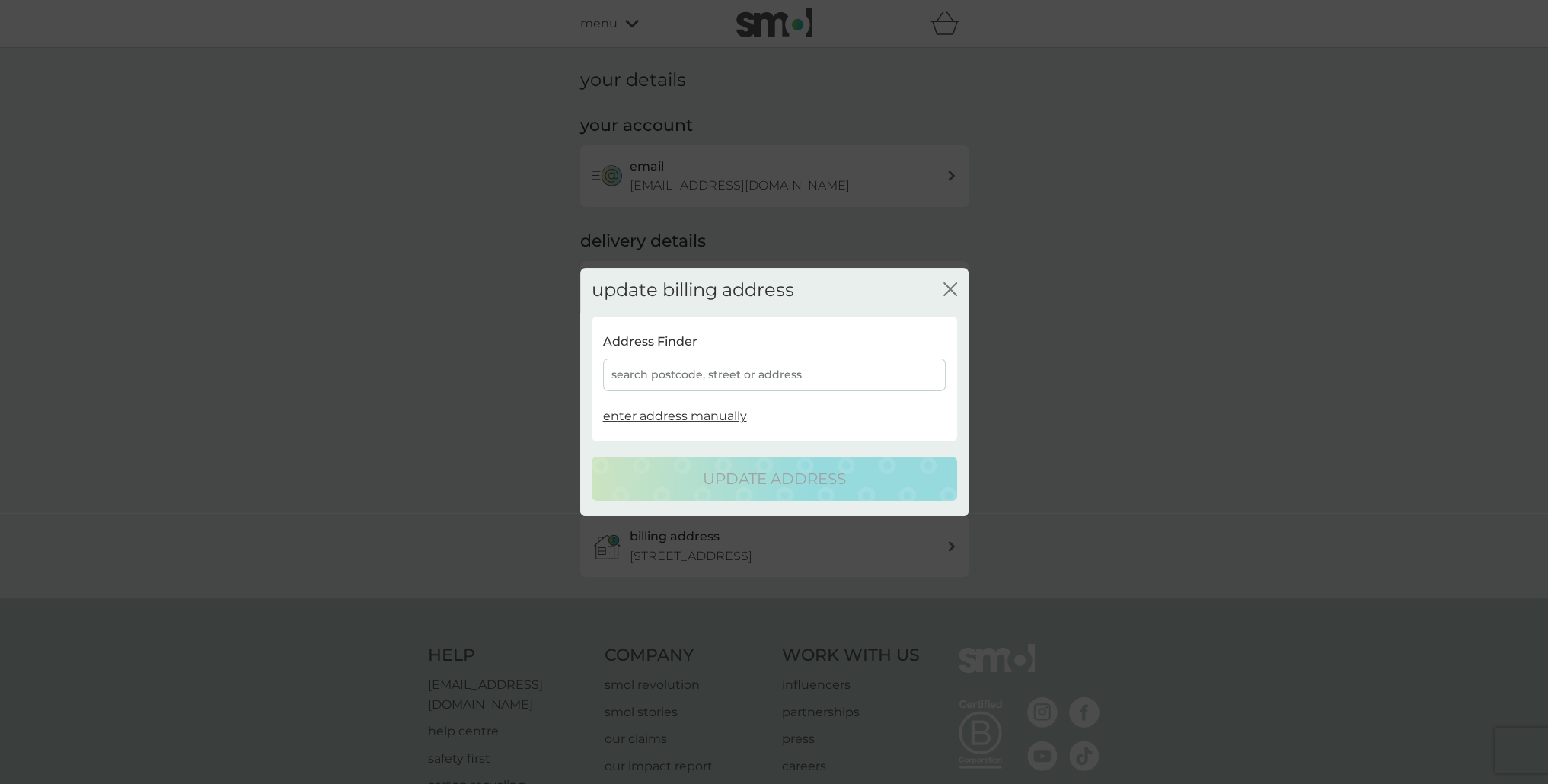
click at [725, 381] on div "search postcode, street or address" at bounding box center [774, 375] width 342 height 33
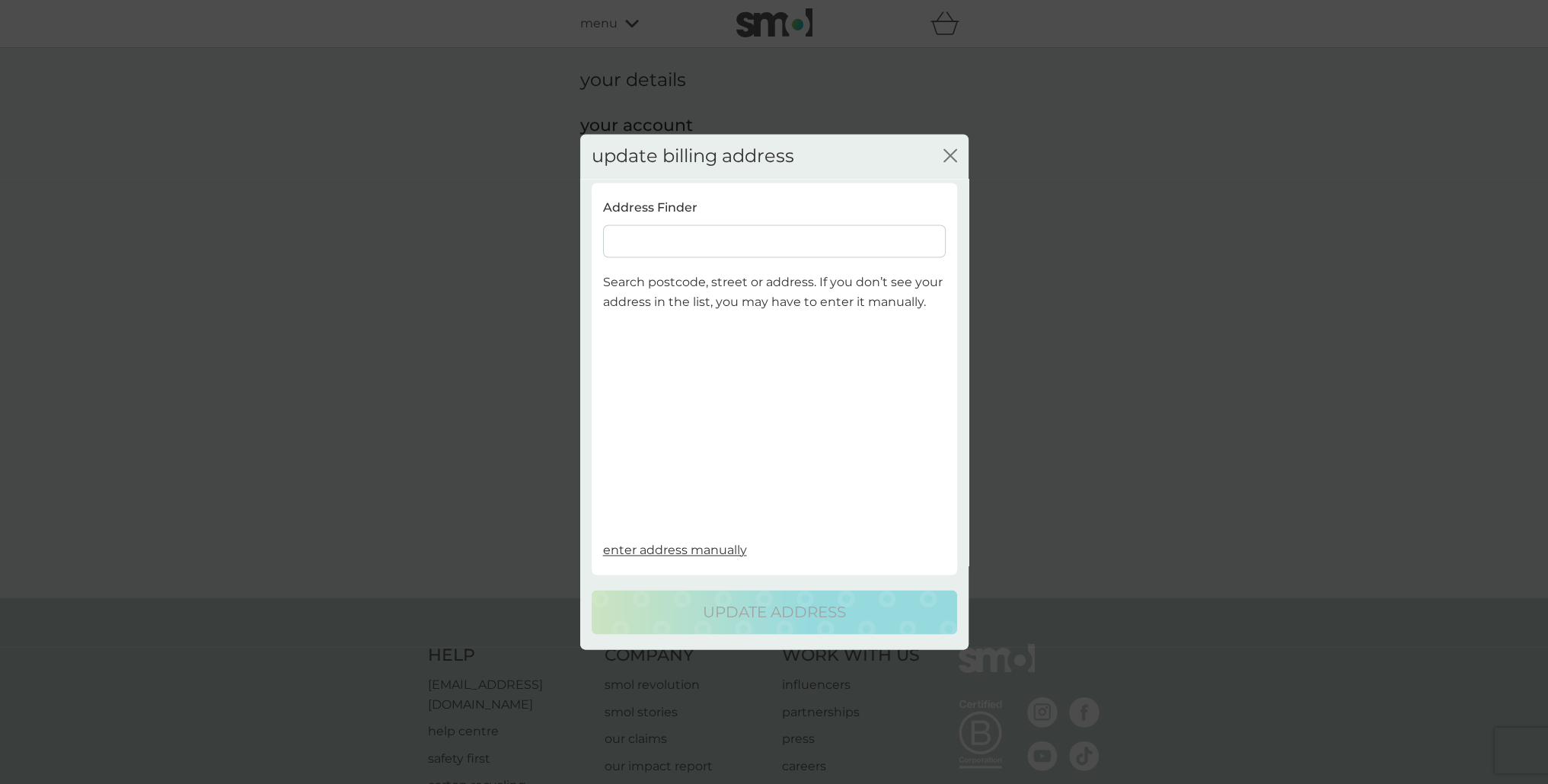
click at [680, 248] on input at bounding box center [774, 242] width 342 height 33
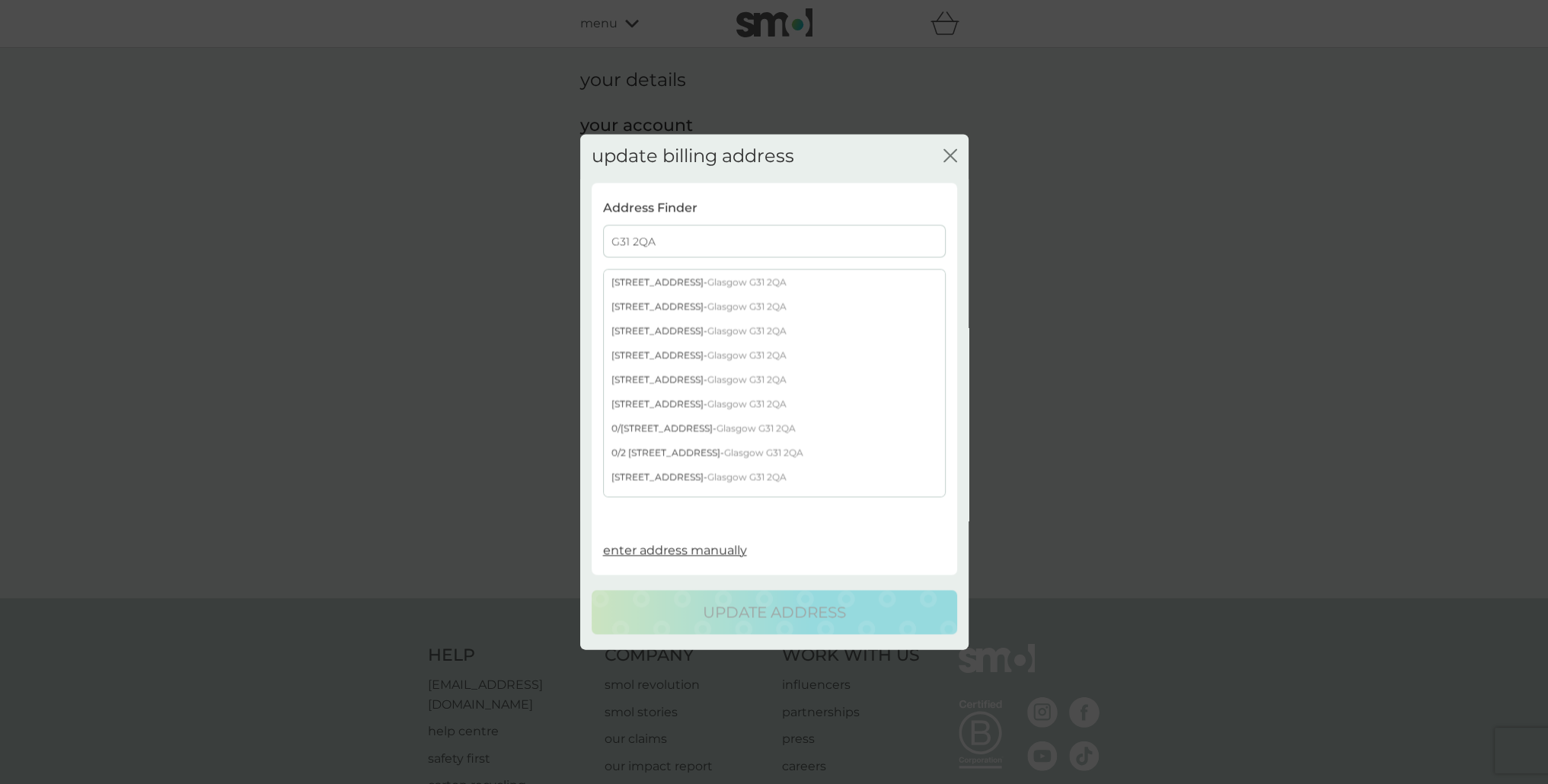
scroll to position [457, 0]
type input "G31 2QA"
click at [684, 386] on div "3/1 133 Onslow Drive - Glasgow G31 2QA" at bounding box center [774, 385] width 342 height 24
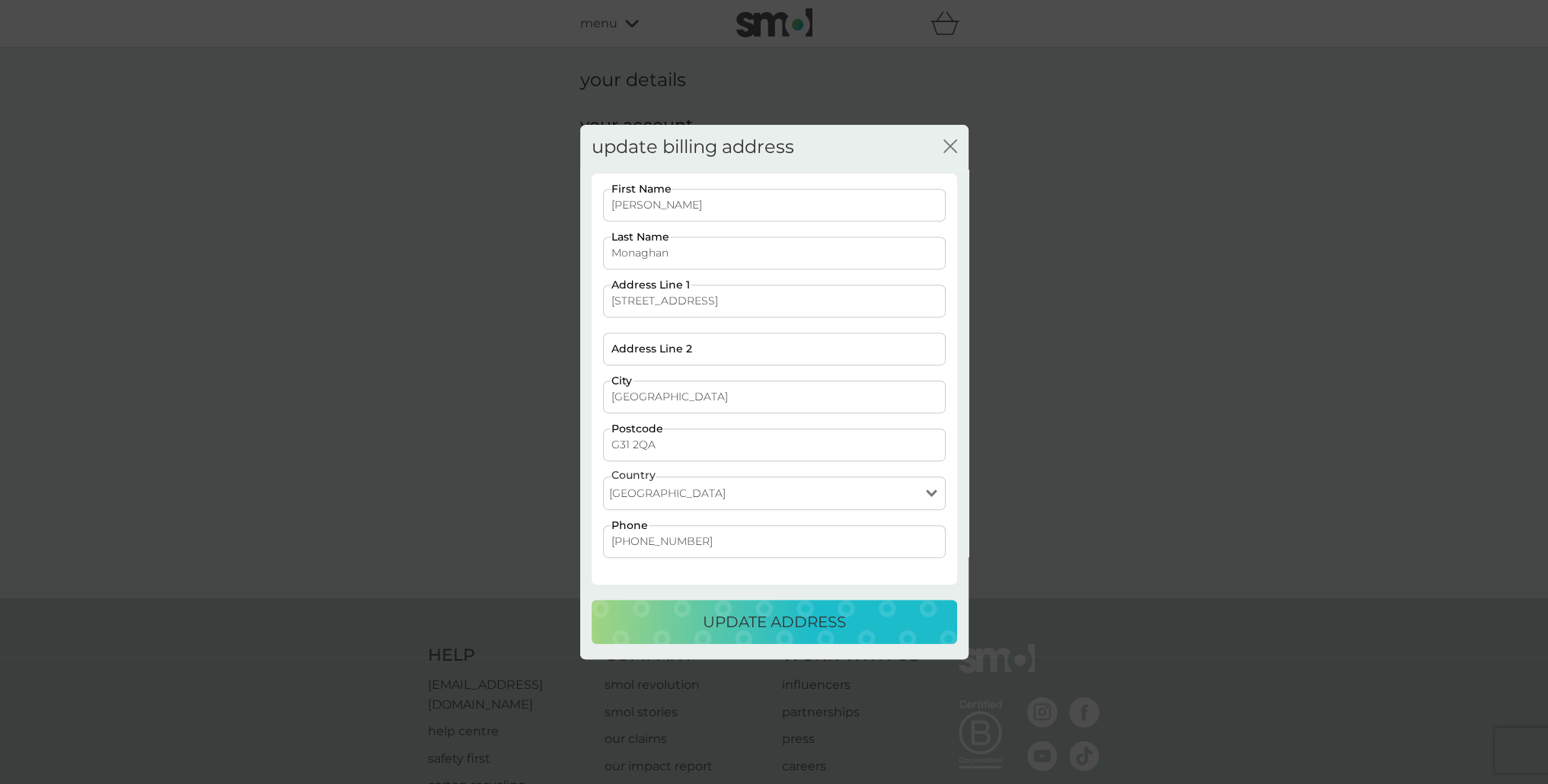
click at [794, 612] on p "update address" at bounding box center [774, 622] width 143 height 24
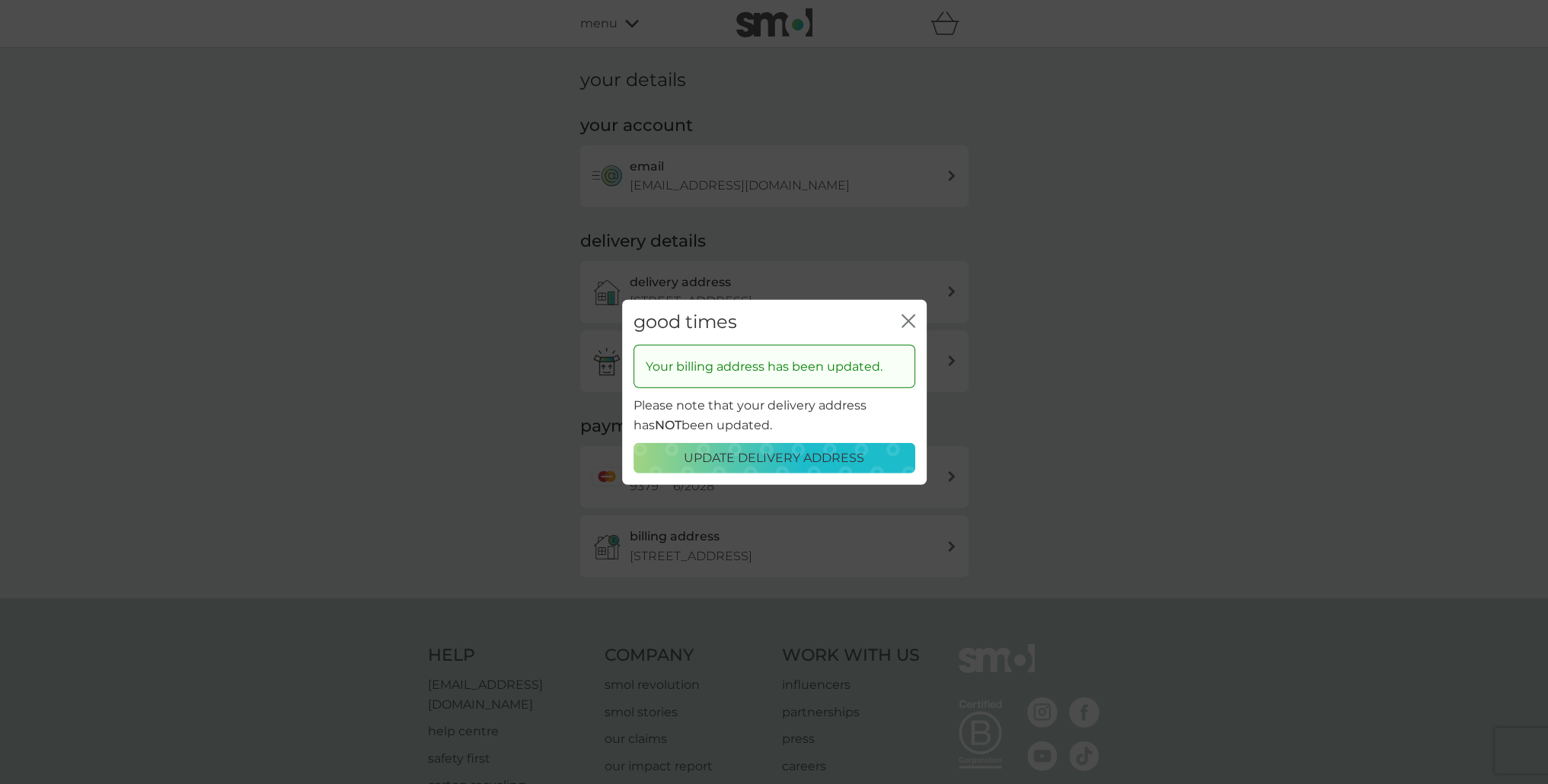
click at [517, 465] on div "good times close Your billing address has been updated. Please note that your d…" at bounding box center [774, 392] width 1548 height 784
